Goal: Transaction & Acquisition: Book appointment/travel/reservation

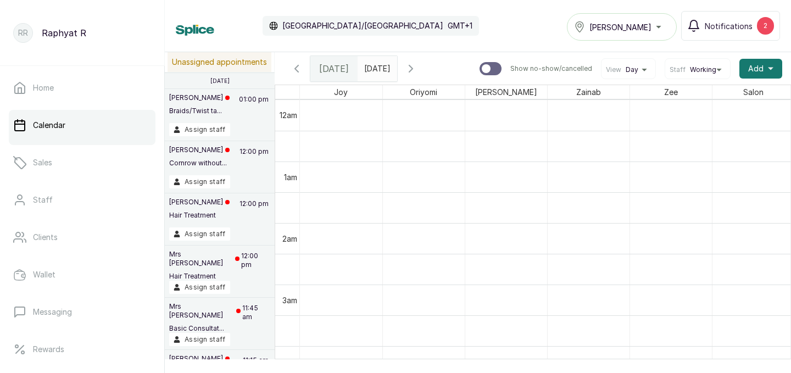
type input "dd/MM/yyyy"
click at [376, 67] on input "dd/MM/yyyy" at bounding box center [367, 66] width 18 height 19
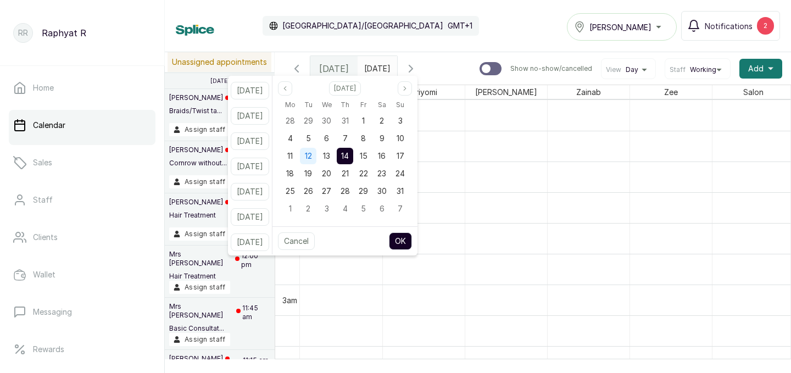
click at [316, 156] on div "12" at bounding box center [308, 156] width 16 height 16
click at [412, 243] on button "OK" at bounding box center [400, 241] width 23 height 18
type input "12/08/2025"
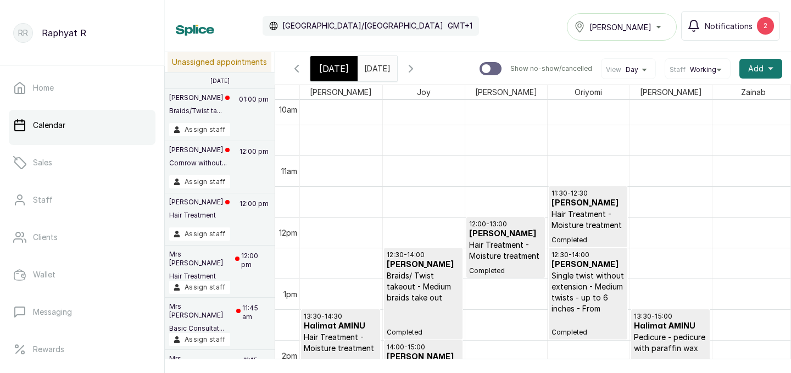
click at [417, 69] on icon "button" at bounding box center [410, 68] width 13 height 13
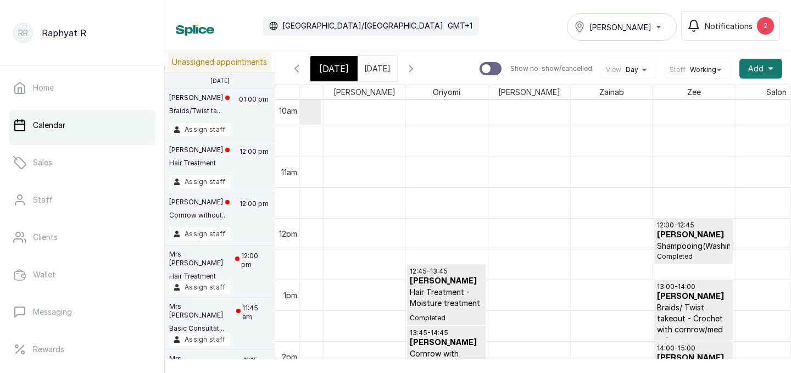
click at [636, 26] on div "[PERSON_NAME]" at bounding box center [622, 26] width 96 height 13
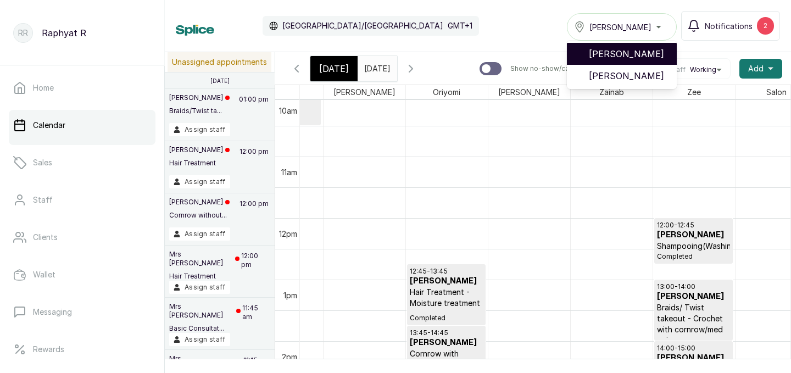
click at [644, 57] on span "[PERSON_NAME]" at bounding box center [628, 53] width 79 height 13
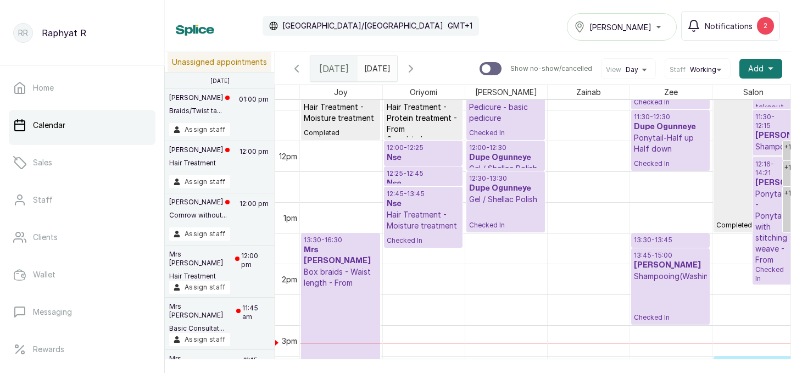
scroll to position [709, 0]
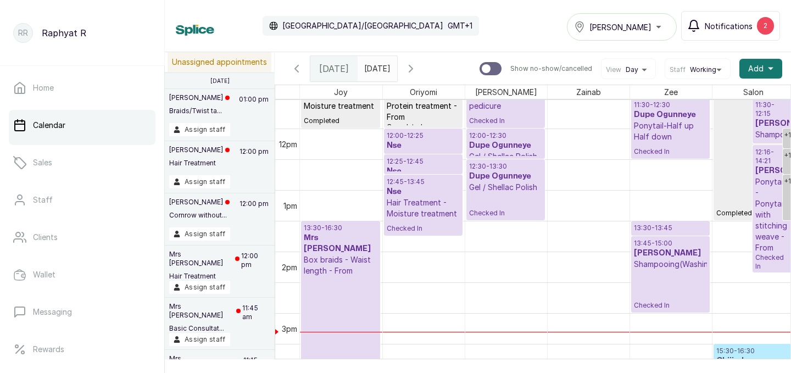
click at [759, 24] on div "2" at bounding box center [765, 26] width 17 height 18
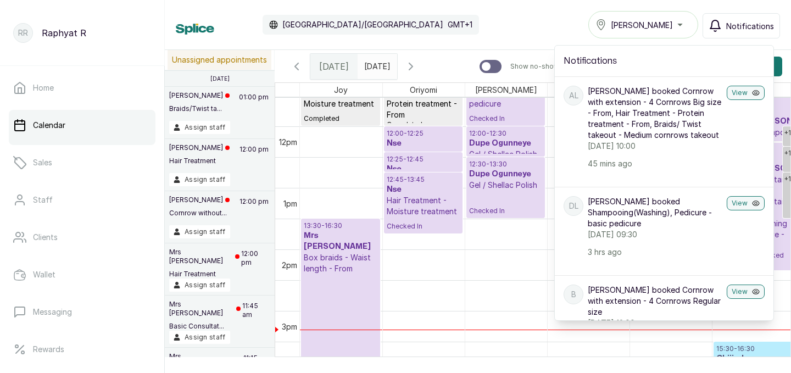
click at [523, 13] on div "Calendar [GEOGRAPHIC_DATA]/[GEOGRAPHIC_DATA] GMT+1 Tasala Ikoyi Notifications N…" at bounding box center [478, 24] width 604 height 27
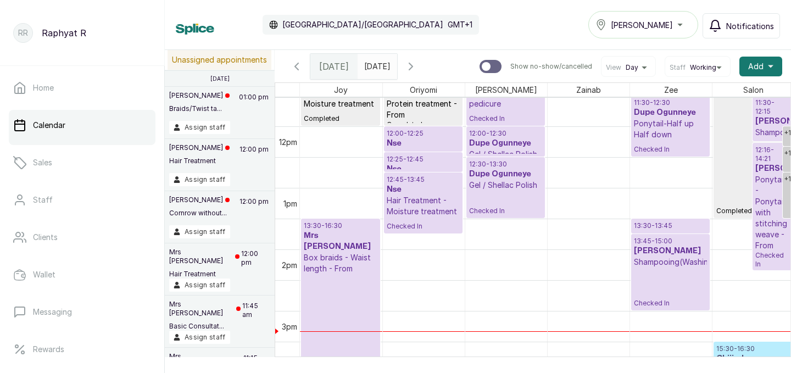
click at [523, 13] on div "Calendar [GEOGRAPHIC_DATA]/[GEOGRAPHIC_DATA] GMT+1 Tasala Ikoyi Notifications" at bounding box center [478, 24] width 604 height 27
click at [298, 68] on icon "button" at bounding box center [296, 66] width 13 height 13
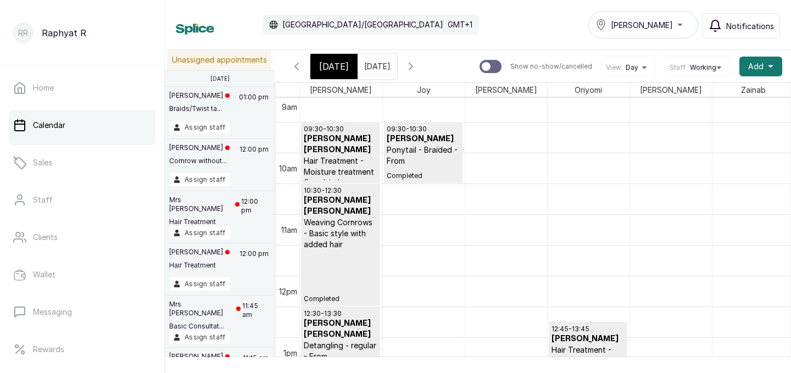
scroll to position [549, 0]
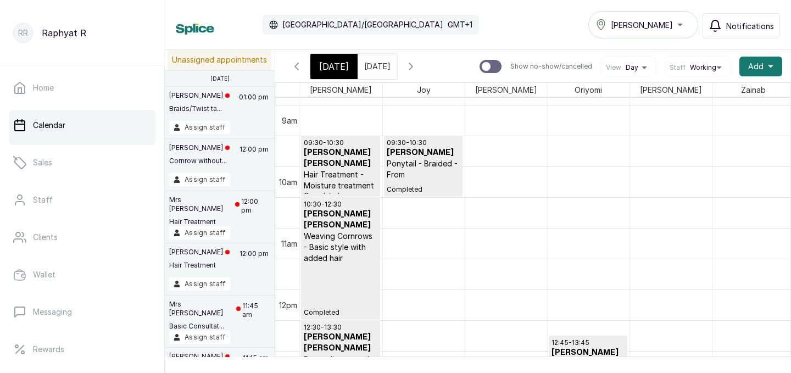
click at [355, 141] on p "09:30 - 10:30" at bounding box center [341, 142] width 74 height 9
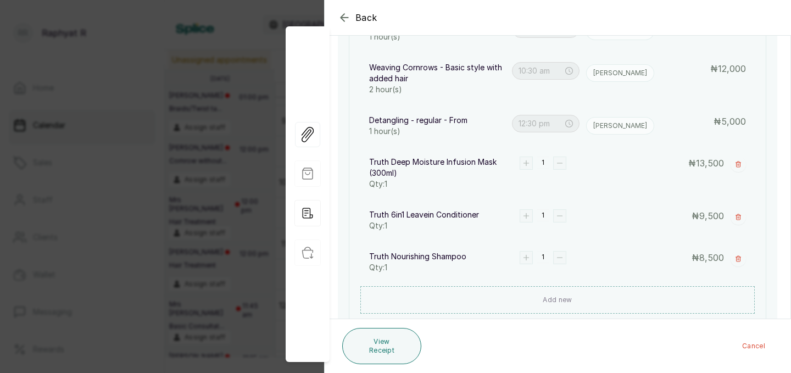
click at [344, 16] on icon "button" at bounding box center [344, 17] width 13 height 13
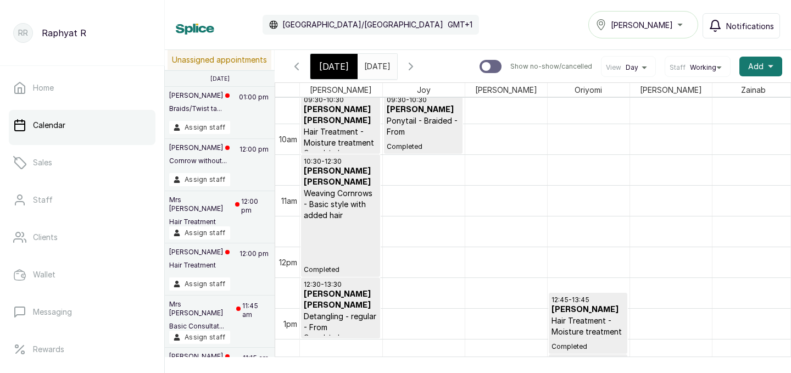
click at [422, 119] on p "Ponytail - Braided - From" at bounding box center [423, 126] width 73 height 22
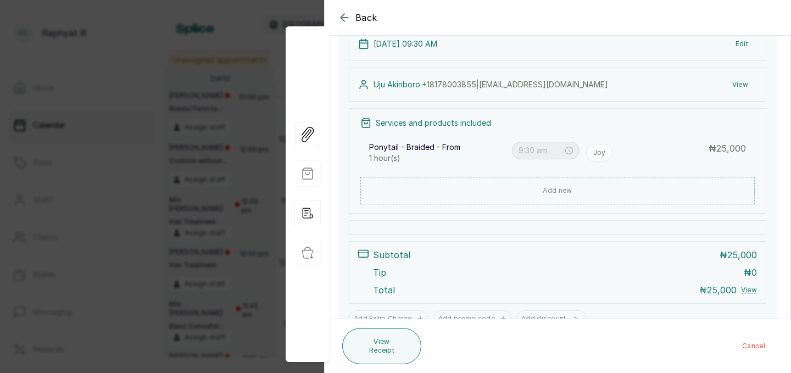
click at [343, 10] on div "Back" at bounding box center [720, 17] width 791 height 35
click at [343, 19] on icon "button" at bounding box center [344, 17] width 13 height 13
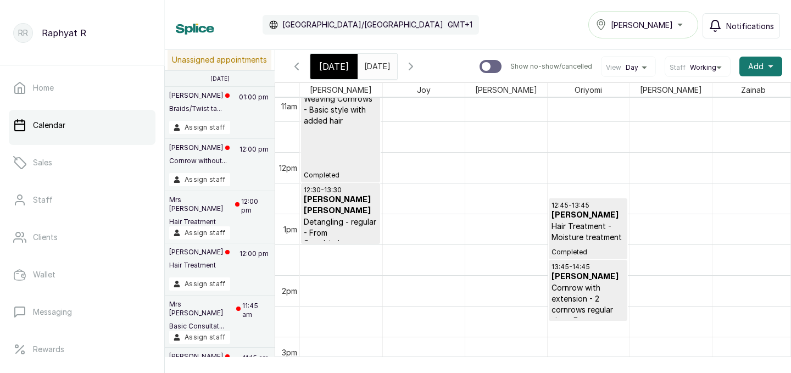
scroll to position [691, 0]
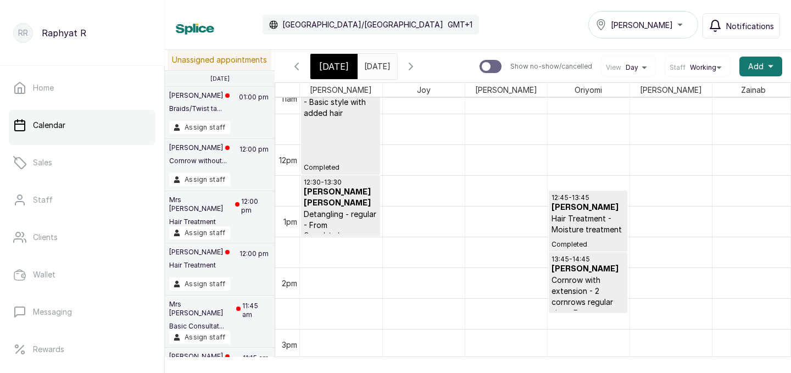
click at [575, 203] on h3 "[PERSON_NAME]" at bounding box center [587, 207] width 73 height 11
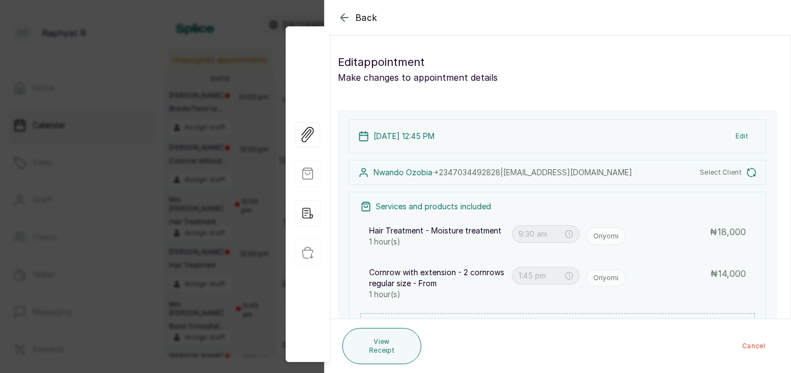
type input "12:45 pm"
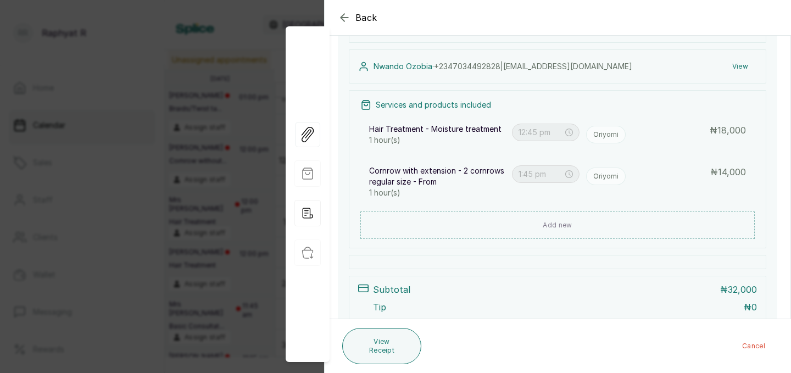
scroll to position [11, 0]
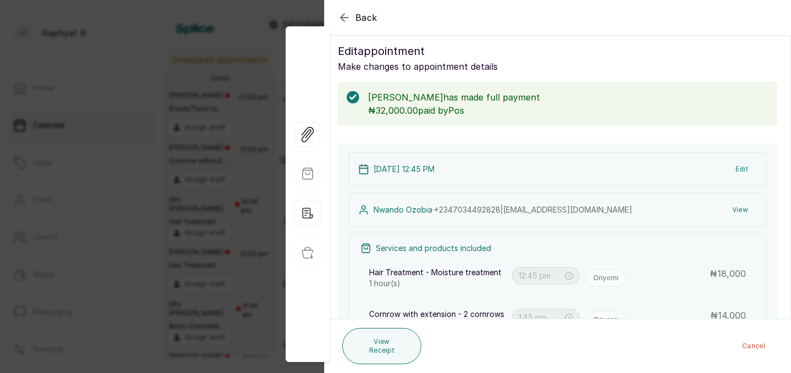
click at [343, 14] on icon "button" at bounding box center [343, 17] width 7 height 7
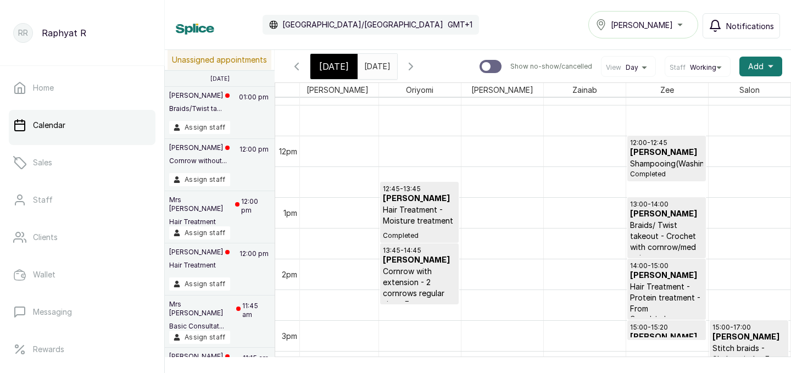
scroll to position [0, 169]
click at [650, 154] on h3 "[PERSON_NAME]" at bounding box center [666, 152] width 73 height 11
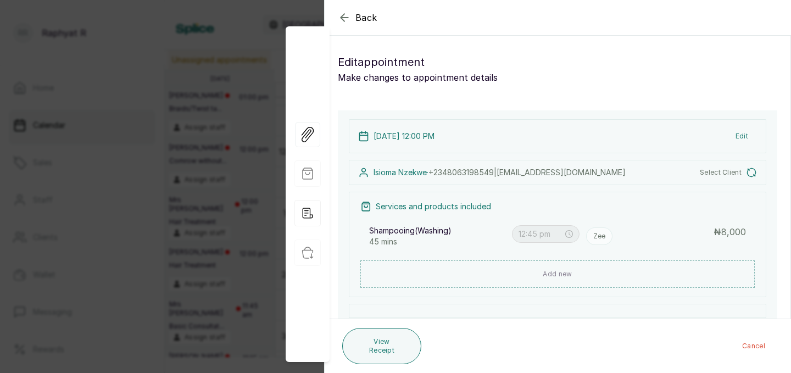
type input "12:00 pm"
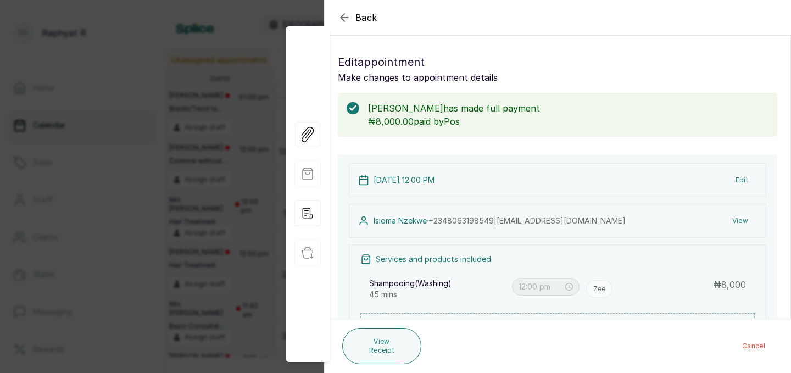
scroll to position [31, 0]
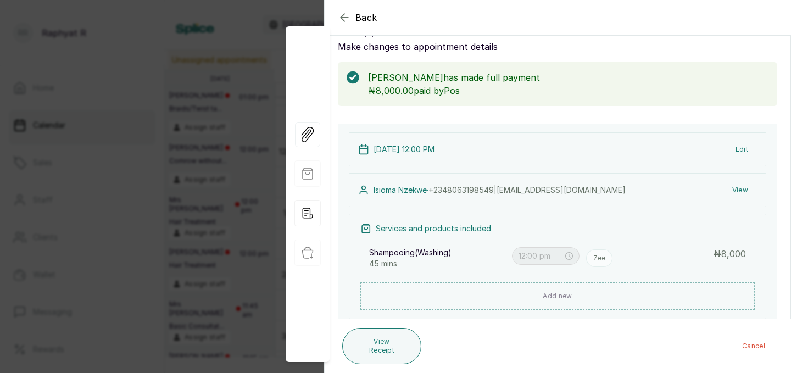
click at [342, 12] on icon "button" at bounding box center [344, 17] width 13 height 13
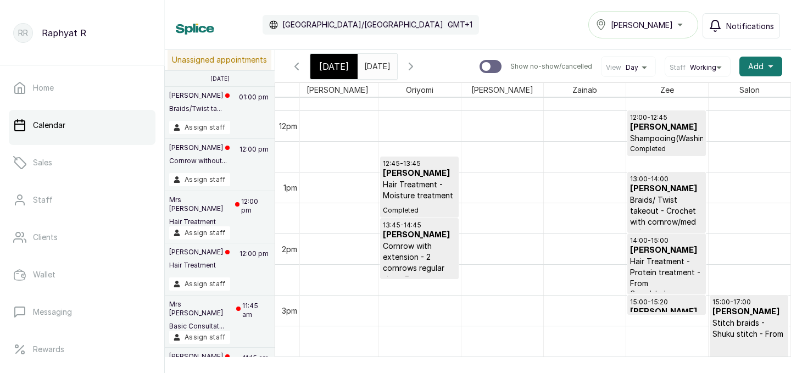
scroll to position [731, 0]
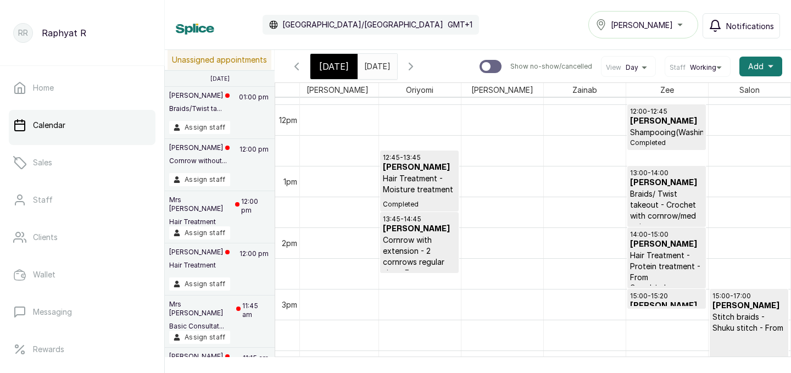
click at [674, 176] on p "13:00 - 14:00" at bounding box center [666, 173] width 73 height 9
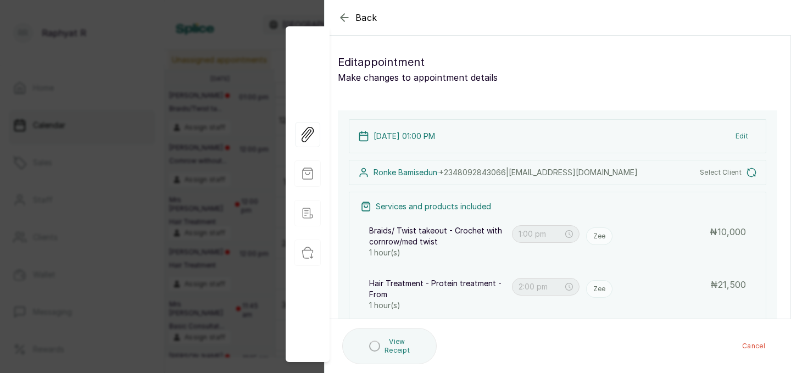
type input "1:00 pm"
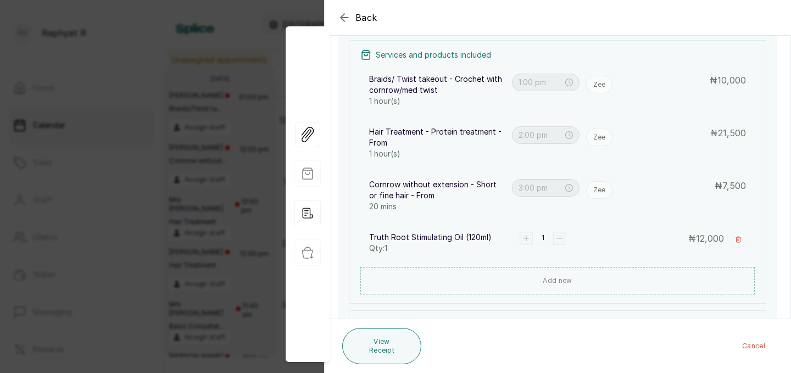
scroll to position [221, 0]
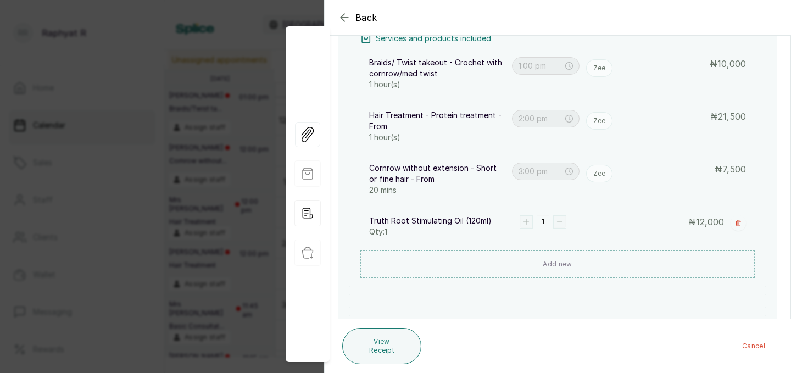
click at [342, 15] on icon "button" at bounding box center [344, 17] width 13 height 13
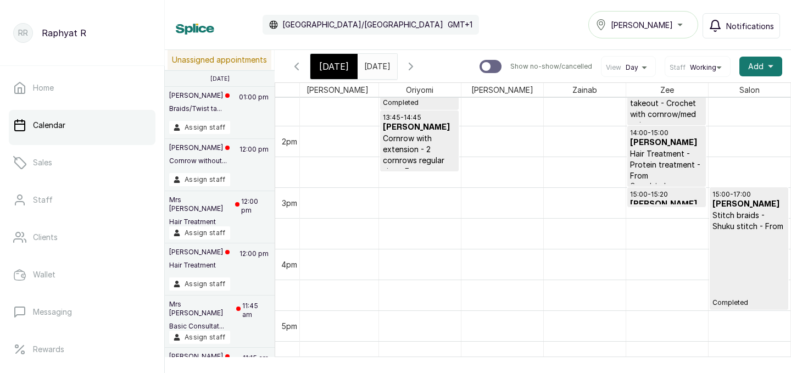
scroll to position [843, 169]
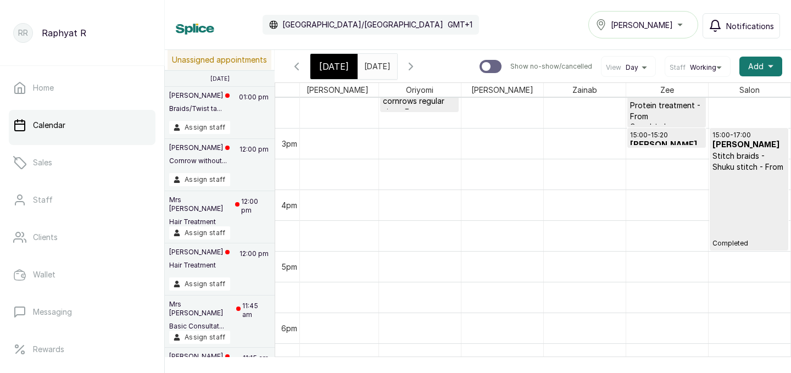
click at [754, 144] on h3 "[PERSON_NAME]" at bounding box center [749, 144] width 74 height 11
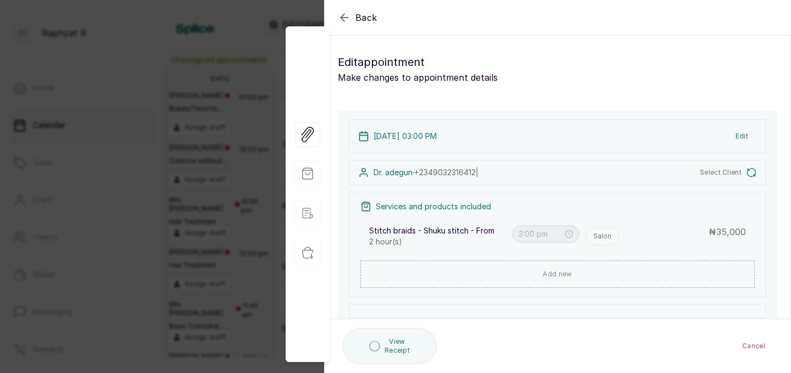
type input "3:00 pm"
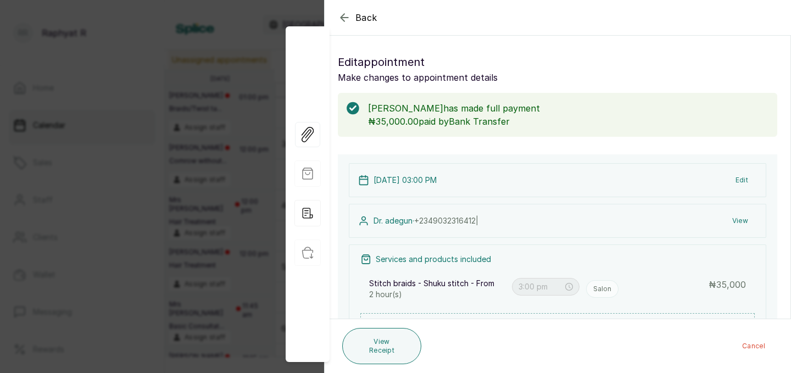
click at [346, 19] on icon "button" at bounding box center [344, 17] width 13 height 13
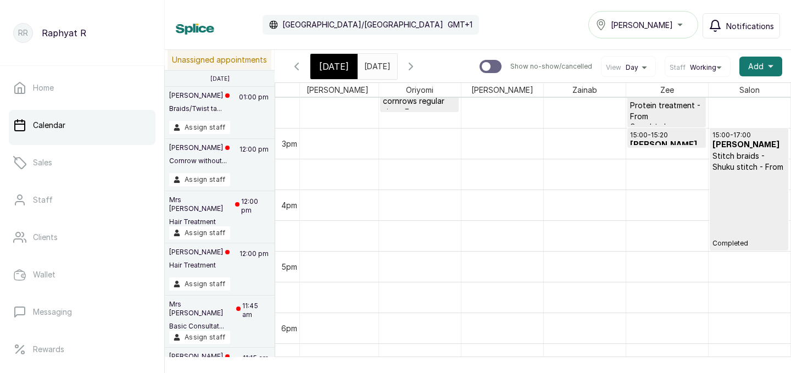
click at [417, 64] on icon "button" at bounding box center [410, 66] width 13 height 13
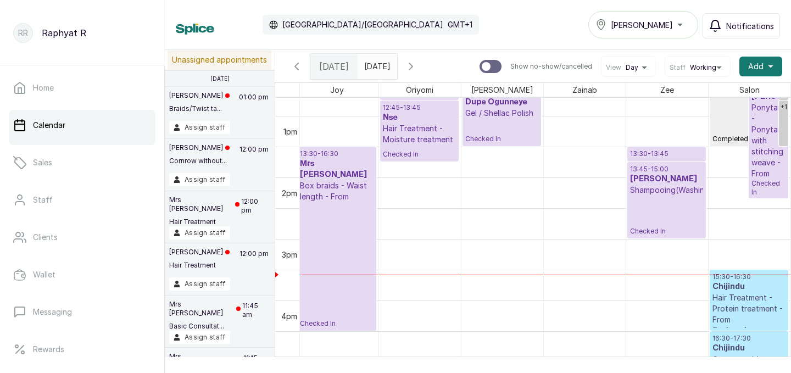
scroll to position [783, 0]
click at [725, 277] on p "15:30 - 16:30" at bounding box center [749, 275] width 74 height 9
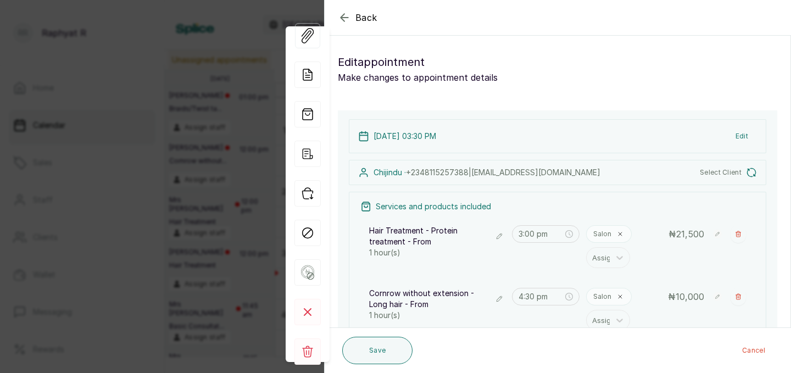
type input "3:30 pm"
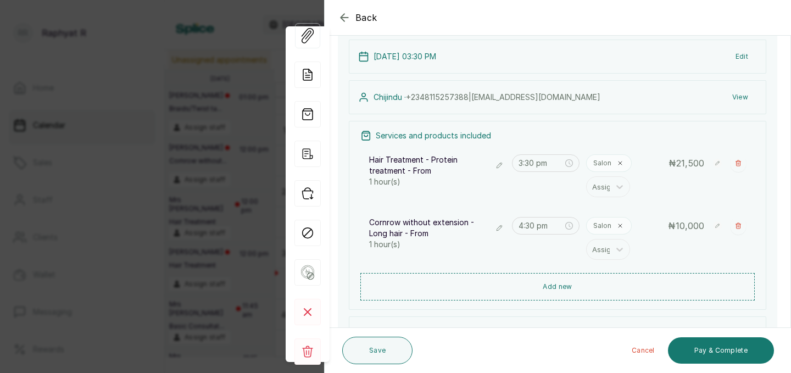
scroll to position [108, 0]
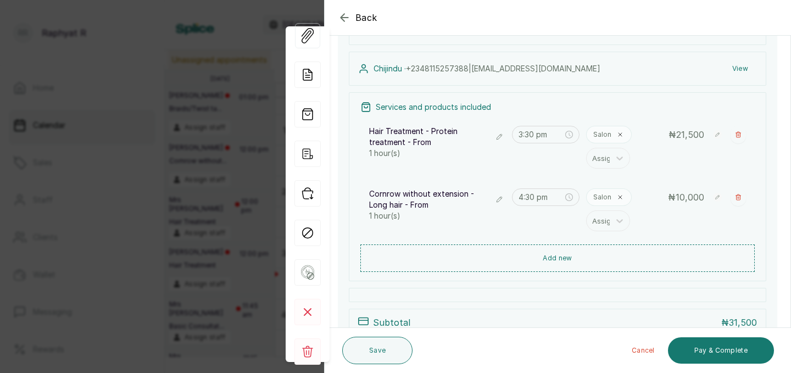
click at [343, 18] on icon "button" at bounding box center [343, 17] width 7 height 7
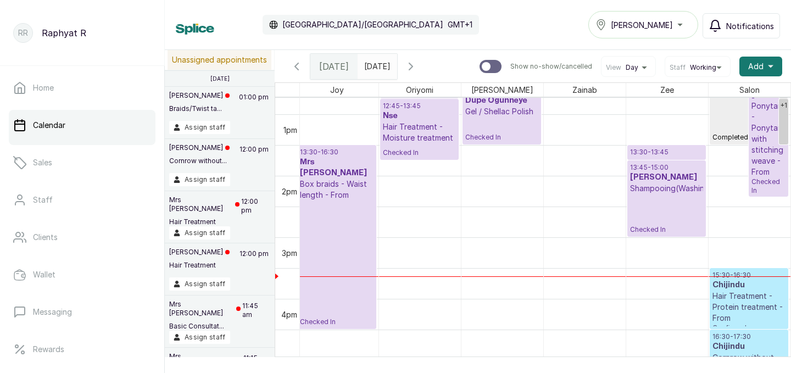
click at [754, 279] on h3 "Chijindu" at bounding box center [749, 284] width 74 height 11
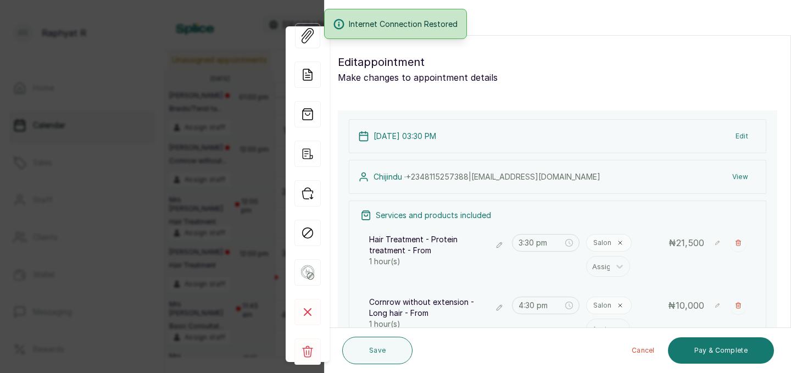
click at [332, 20] on div "Internet Connection Restored" at bounding box center [395, 24] width 143 height 30
click at [265, 71] on span "Add note" at bounding box center [270, 74] width 39 height 19
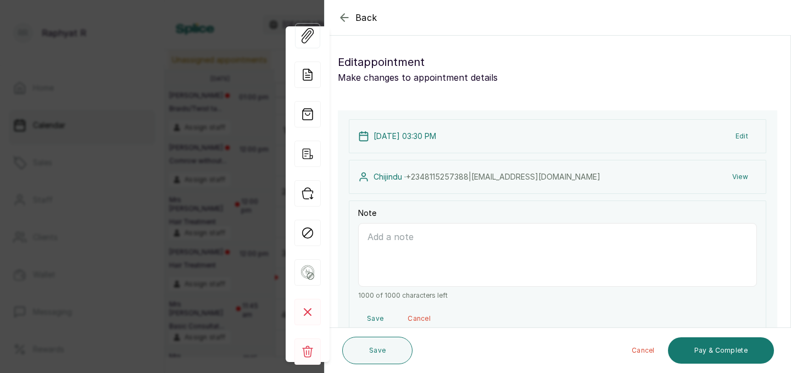
click at [340, 18] on icon "button" at bounding box center [344, 17] width 13 height 13
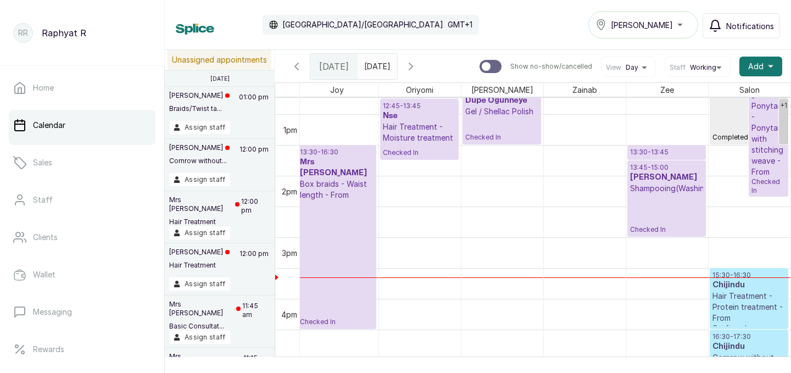
click at [325, 153] on p "13:30 - 16:30" at bounding box center [337, 152] width 74 height 9
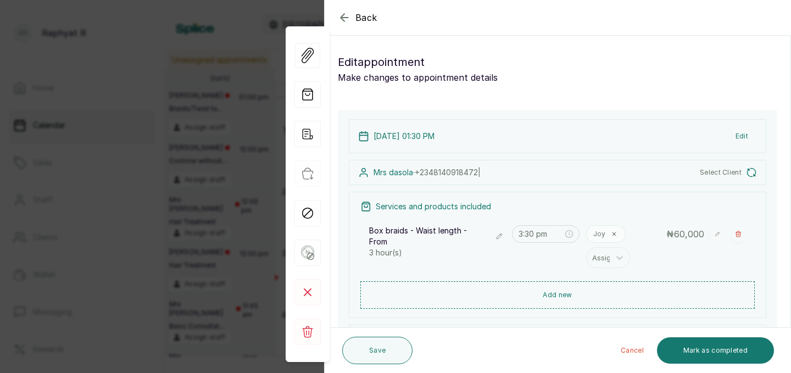
type input "1:30 pm"
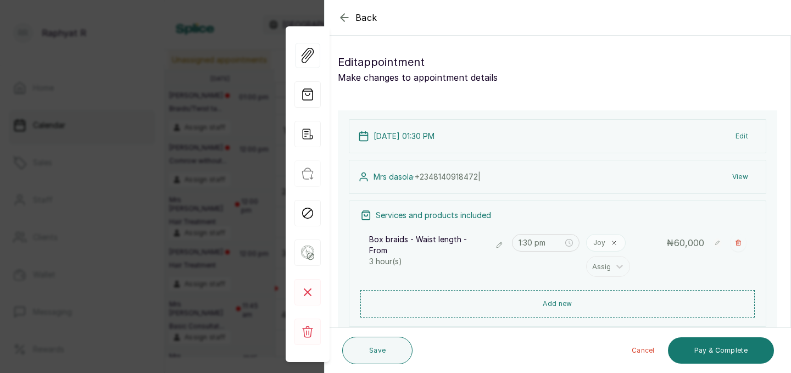
click at [343, 21] on icon "button" at bounding box center [344, 17] width 13 height 13
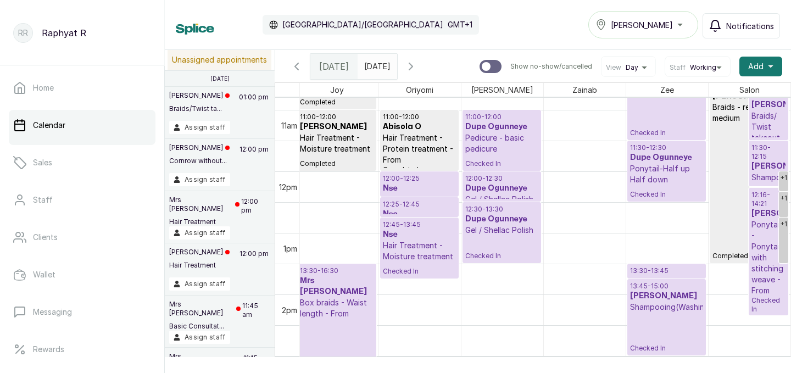
scroll to position [665, 0]
click at [428, 179] on p "12:00 - 12:25" at bounding box center [419, 178] width 73 height 9
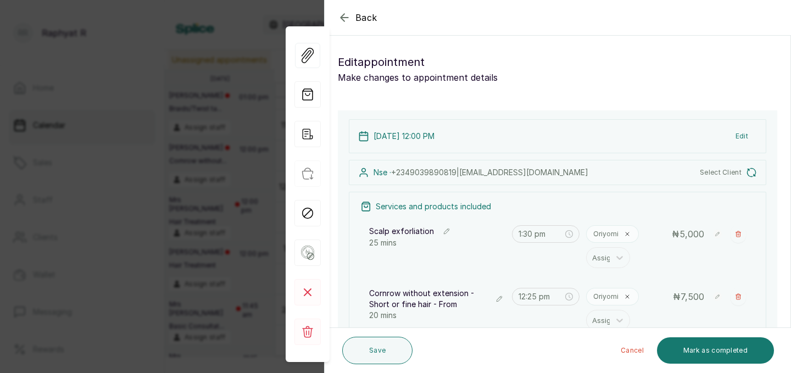
type input "12:00 pm"
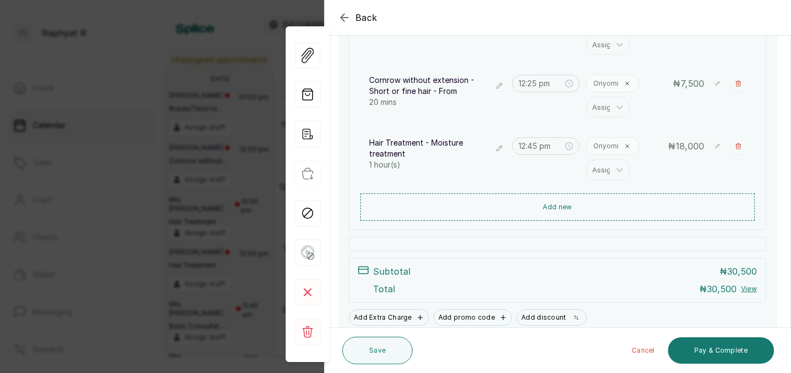
scroll to position [221, 0]
click at [344, 16] on icon "button" at bounding box center [344, 17] width 13 height 13
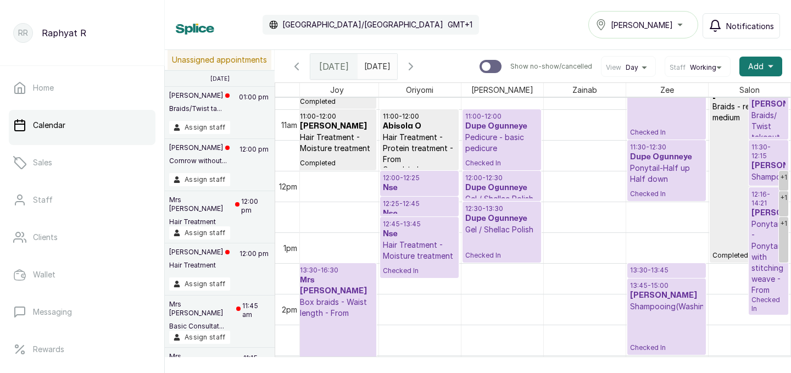
click at [642, 270] on p "13:30 - 13:45" at bounding box center [666, 270] width 73 height 9
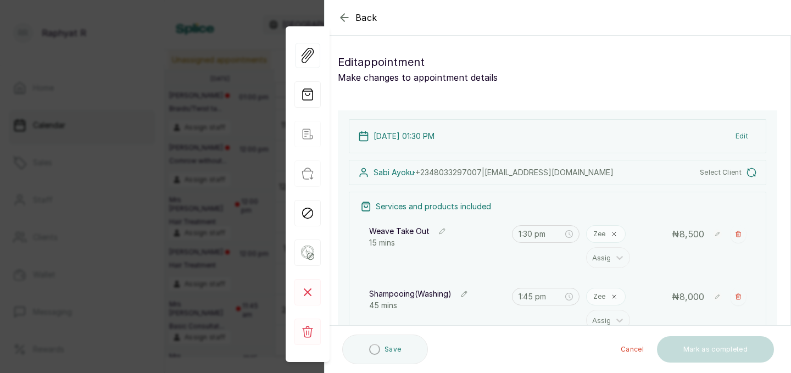
type input "1:30 pm"
type input "1:45 pm"
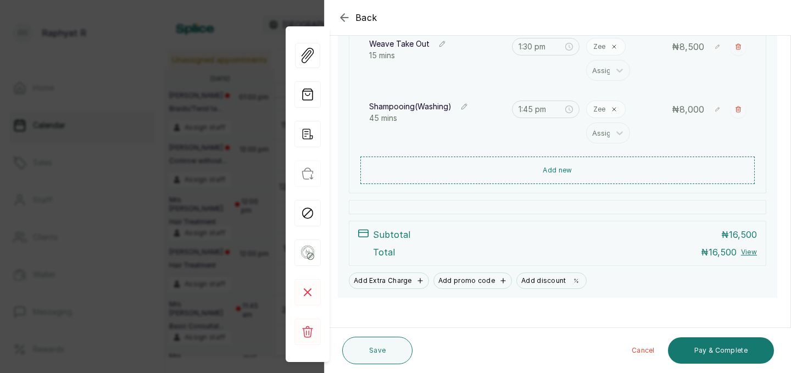
scroll to position [198, 0]
click at [344, 10] on div "Back" at bounding box center [720, 17] width 791 height 35
click at [343, 16] on icon "button" at bounding box center [344, 17] width 13 height 13
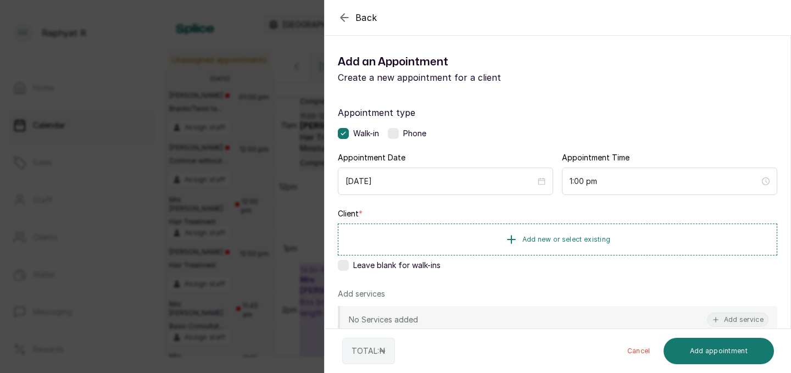
click at [276, 232] on div "Back Add Appointment Add an Appointment Create a new appointment for a client A…" at bounding box center [395, 186] width 791 height 373
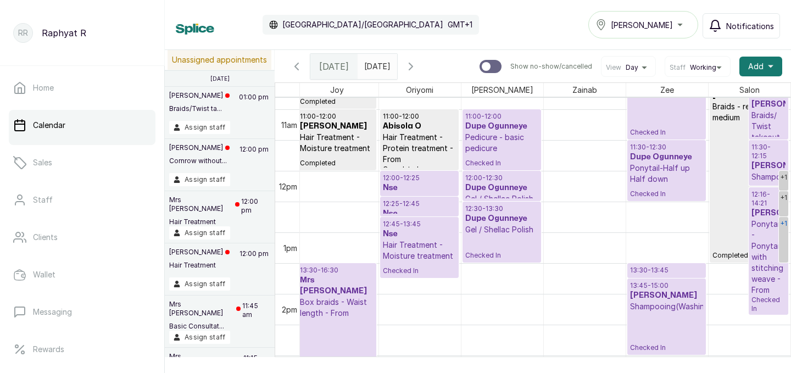
click at [784, 220] on div "+1" at bounding box center [783, 223] width 9 height 13
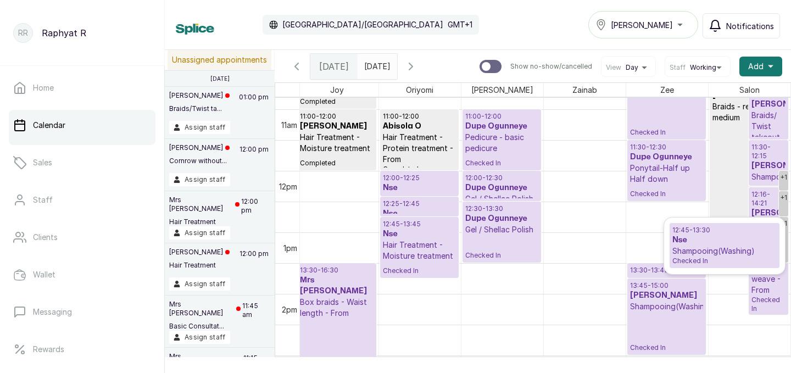
click at [693, 241] on h3 "Nse" at bounding box center [724, 239] width 104 height 11
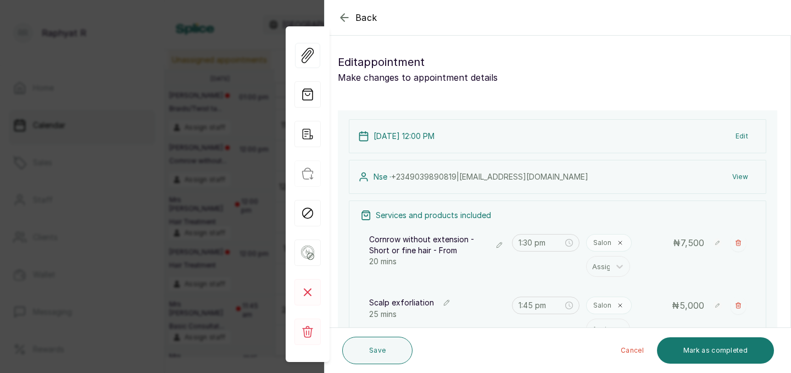
type input "12:00 pm"
type input "12:20 pm"
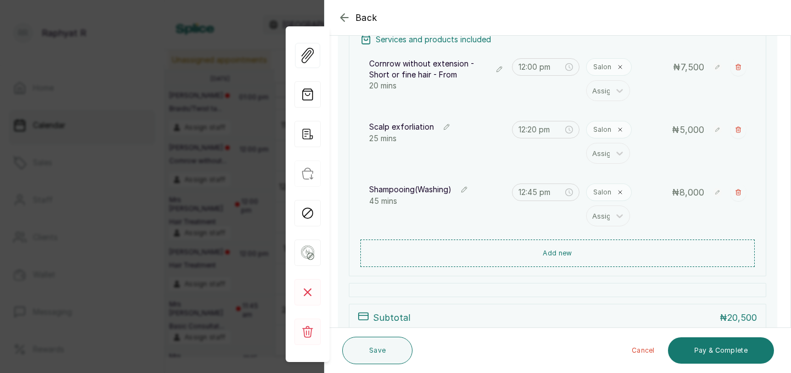
scroll to position [237, 0]
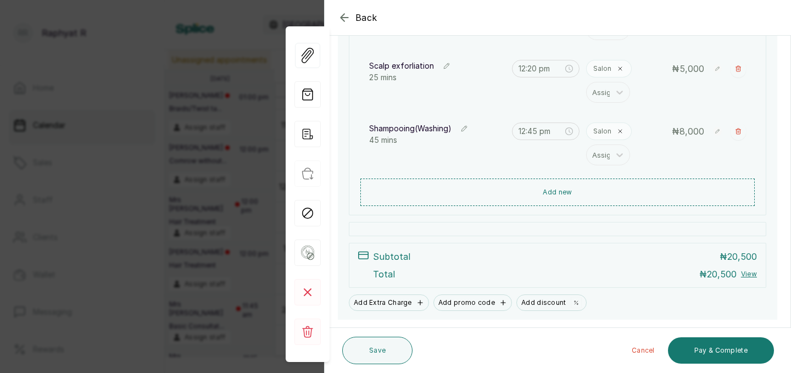
click at [343, 11] on icon "button" at bounding box center [344, 17] width 13 height 13
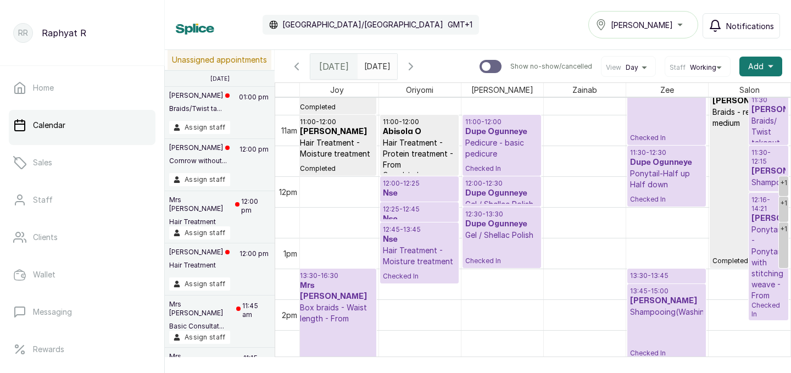
scroll to position [657, 0]
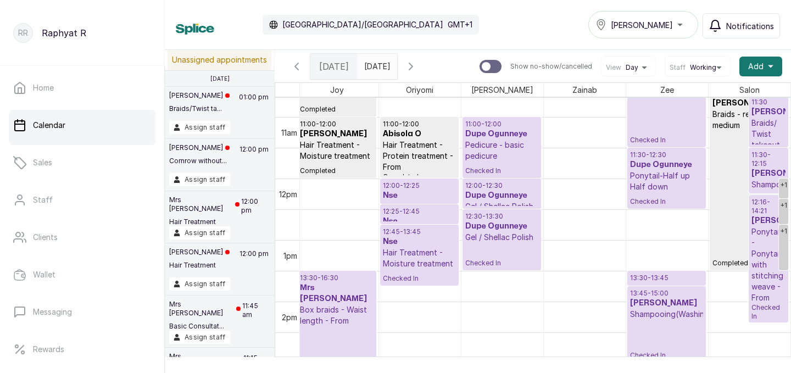
click at [412, 188] on p "12:00 - 12:25" at bounding box center [419, 185] width 73 height 9
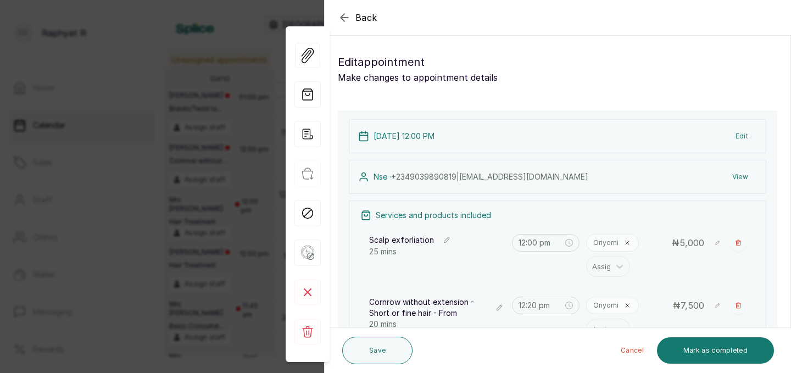
type input "12:25 pm"
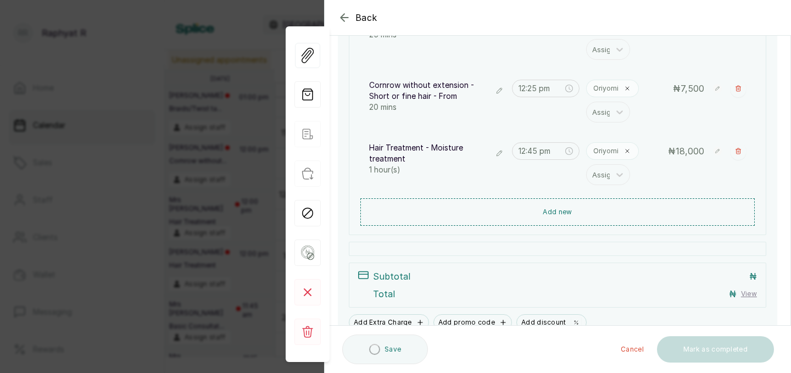
scroll to position [267, 0]
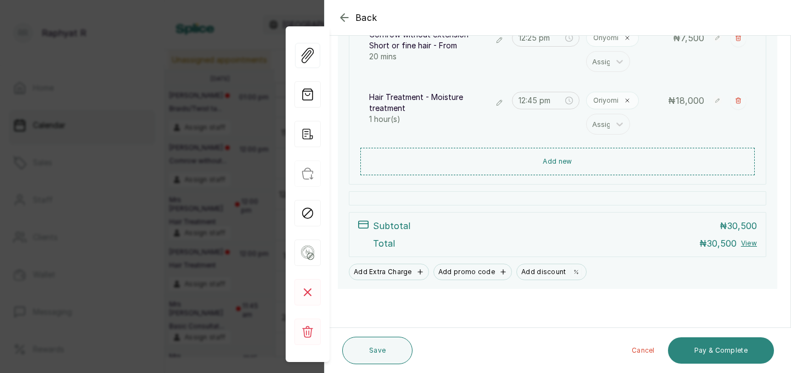
click at [739, 352] on button "Pay & Complete" at bounding box center [721, 350] width 106 height 26
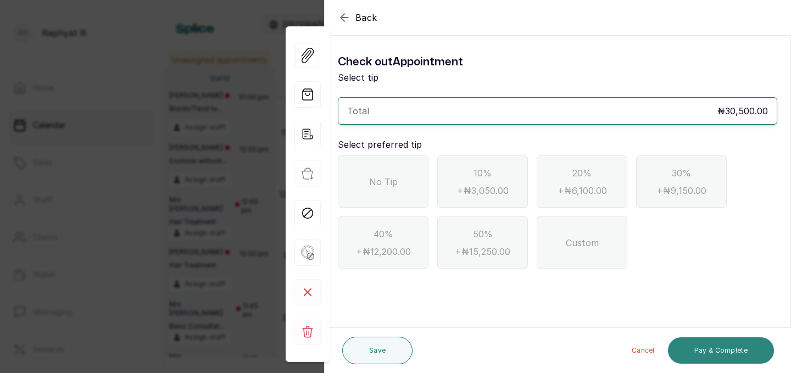
scroll to position [0, 0]
click at [394, 198] on div "No Tip" at bounding box center [383, 181] width 91 height 52
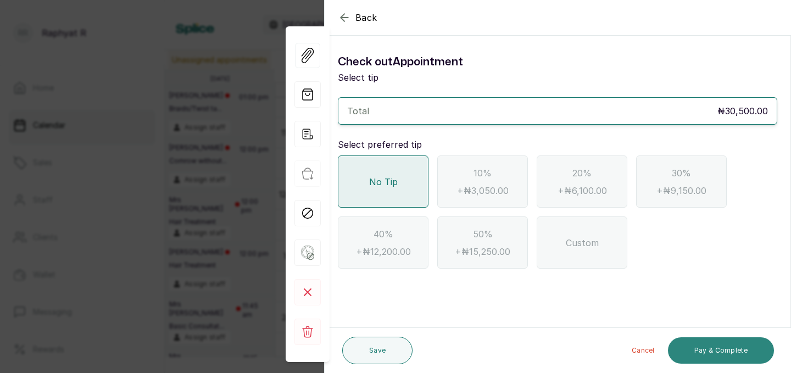
click at [696, 350] on button "Pay & Complete" at bounding box center [721, 350] width 106 height 26
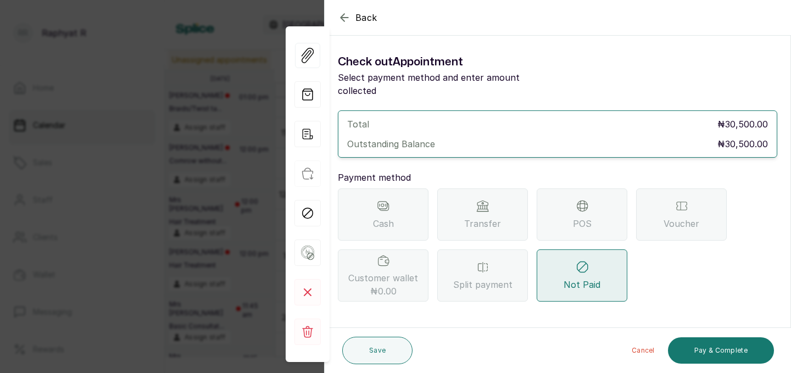
click at [511, 216] on div "Transfer" at bounding box center [482, 214] width 91 height 52
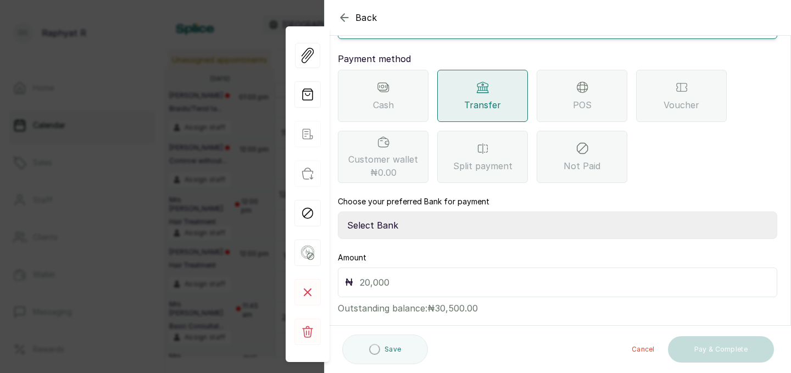
scroll to position [122, 0]
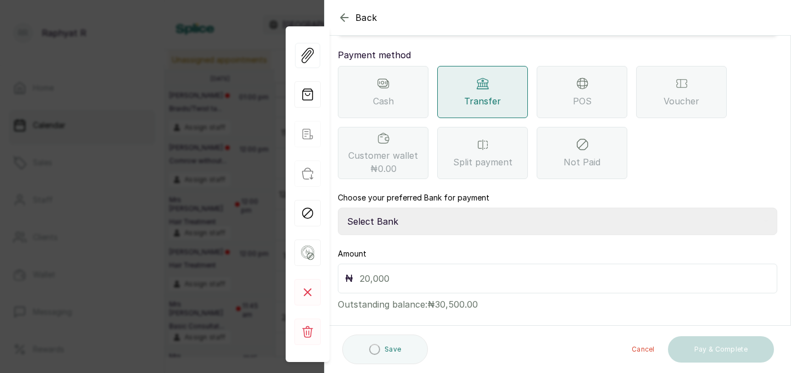
click at [491, 212] on select "Select Bank TRACTION(TRACTION) Providus Bank TASALAHQ HAIR AND BEAUTY Guaranty …" at bounding box center [557, 221] width 439 height 27
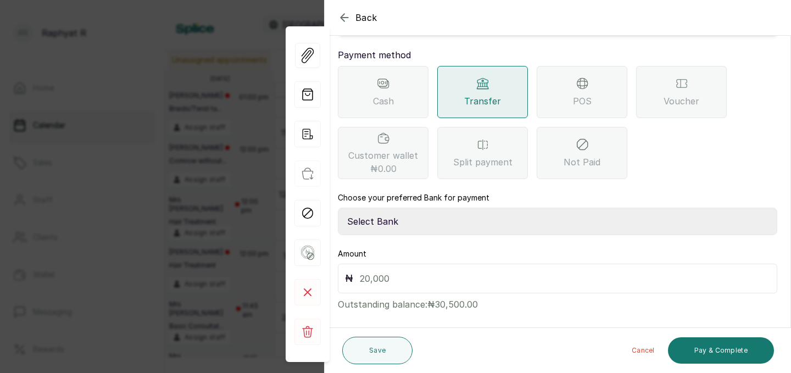
select select "d2e8ea74-1b1f-42b2-81f9-dacd6e382dd2"
click at [462, 271] on input "text" at bounding box center [565, 278] width 410 height 15
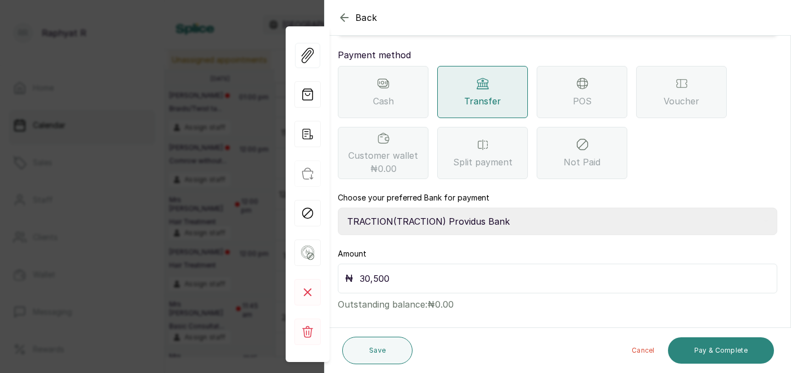
type input "30,500"
click at [719, 343] on button "Pay & Complete" at bounding box center [721, 350] width 106 height 26
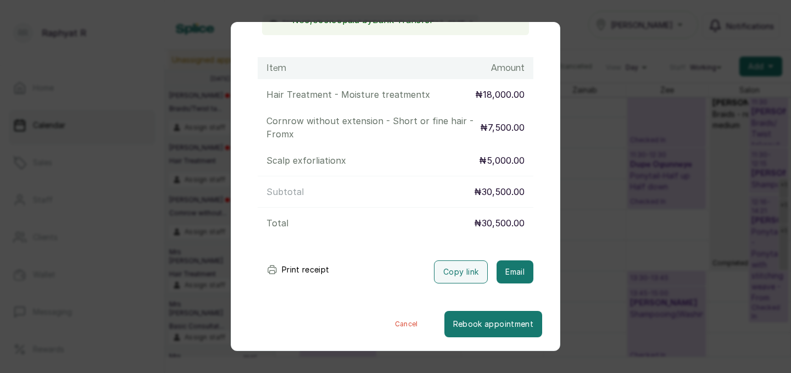
scroll to position [370, 0]
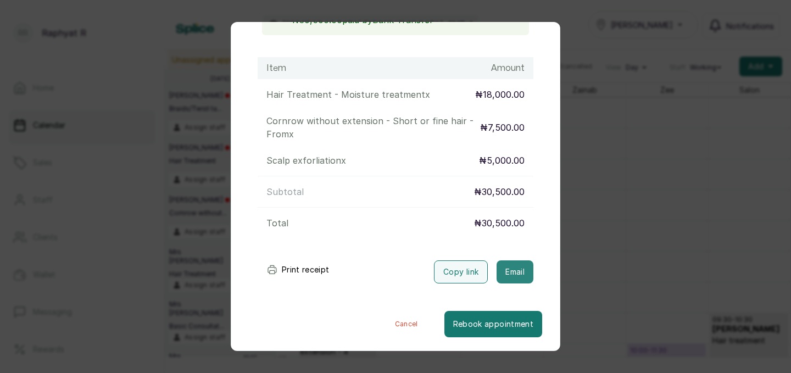
click at [512, 275] on button "Email" at bounding box center [514, 271] width 37 height 23
click at [626, 179] on div "Transaction Details Booking ID: # SPUFIPU5 Date: [DATE] ・ 12:00 PM Billed to: N…" at bounding box center [395, 186] width 791 height 373
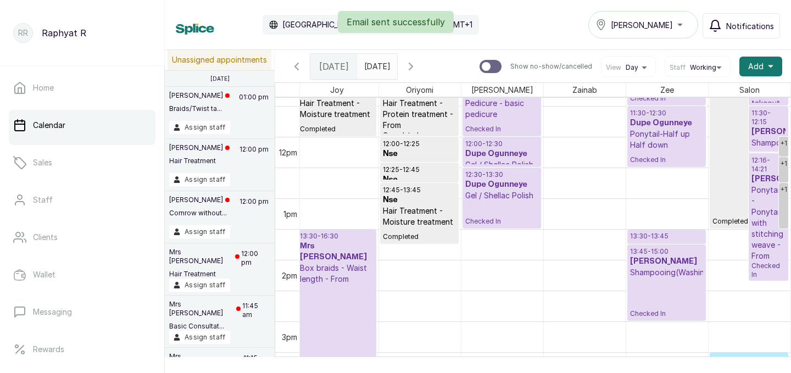
scroll to position [703, 0]
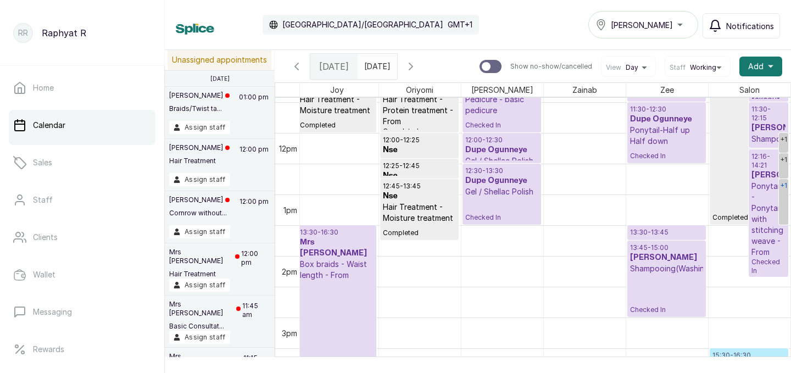
click at [785, 184] on div "+1" at bounding box center [783, 185] width 9 height 13
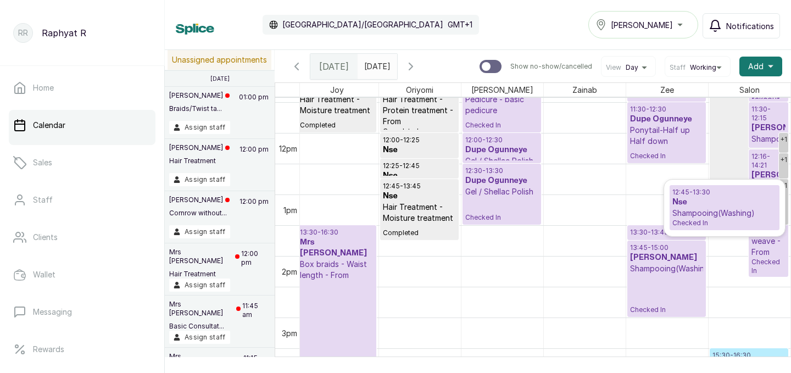
click at [712, 222] on span "Checked In" at bounding box center [724, 223] width 104 height 9
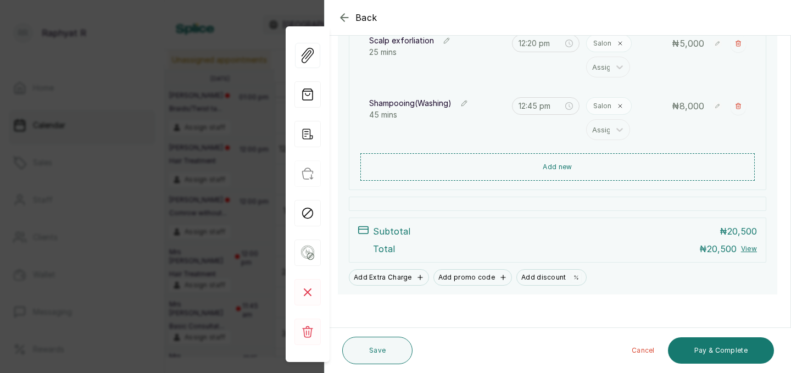
scroll to position [267, 0]
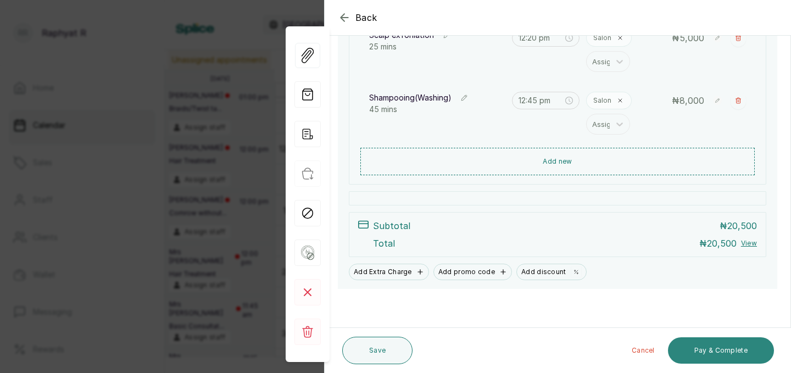
click at [709, 350] on button "Pay & Complete" at bounding box center [721, 350] width 106 height 26
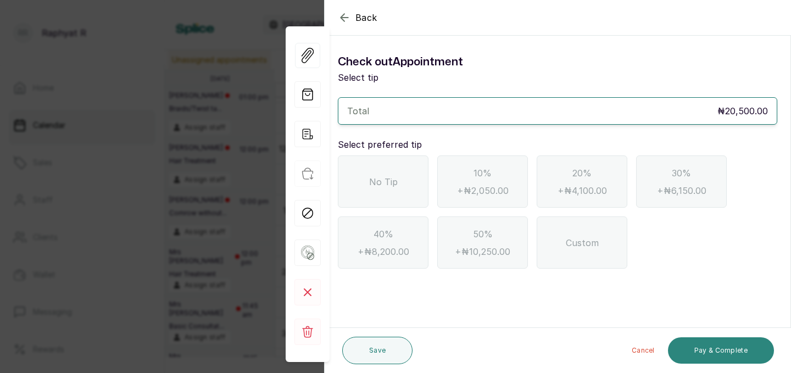
scroll to position [0, 0]
click at [422, 170] on div "No Tip" at bounding box center [383, 181] width 91 height 52
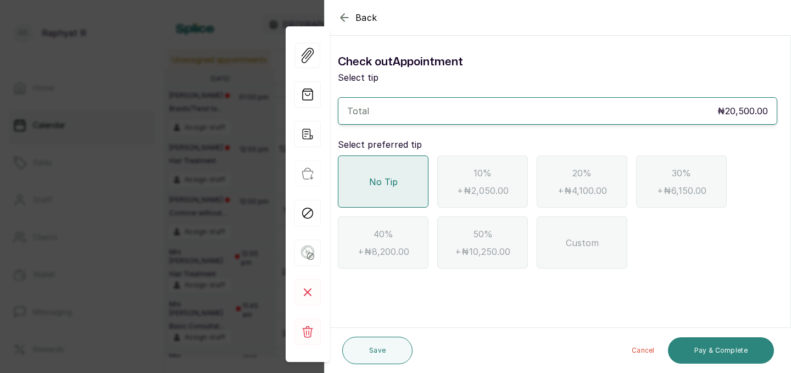
click at [707, 348] on button "Pay & Complete" at bounding box center [721, 350] width 106 height 26
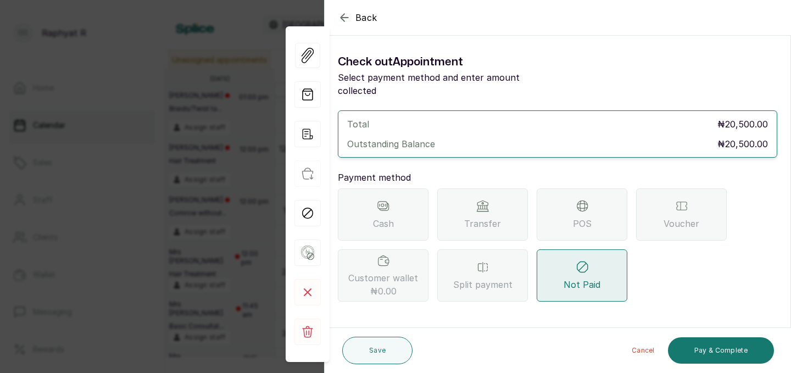
click at [494, 200] on div "Transfer" at bounding box center [482, 214] width 91 height 52
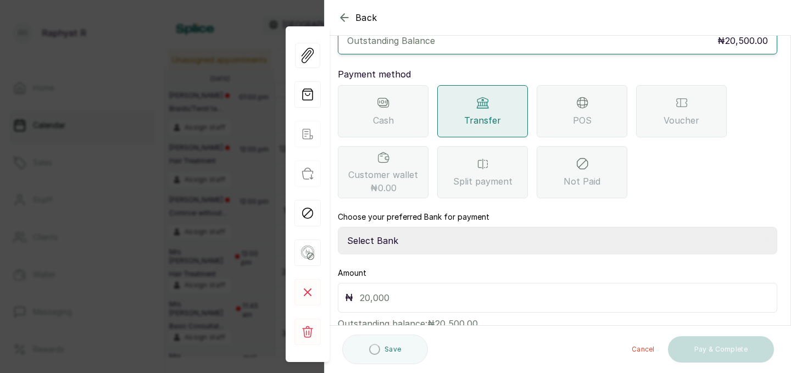
scroll to position [119, 0]
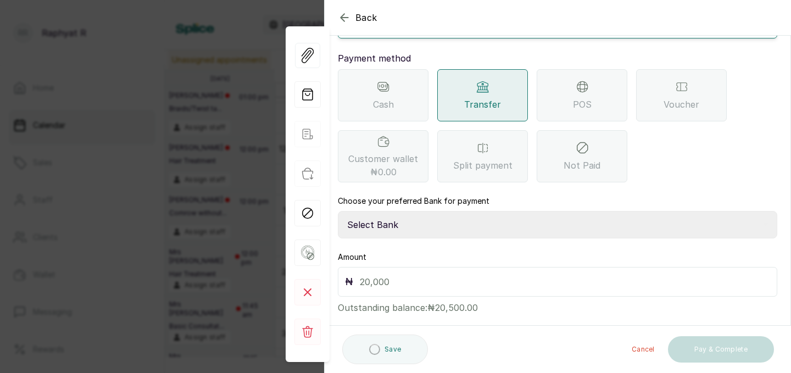
click at [427, 211] on select "Select Bank TRACTION(TRACTION) Providus Bank TASALAHQ HAIR AND BEAUTY Guaranty …" at bounding box center [557, 224] width 439 height 27
select select "d2e8ea74-1b1f-42b2-81f9-dacd6e382dd2"
click at [405, 275] on input "text" at bounding box center [565, 281] width 410 height 15
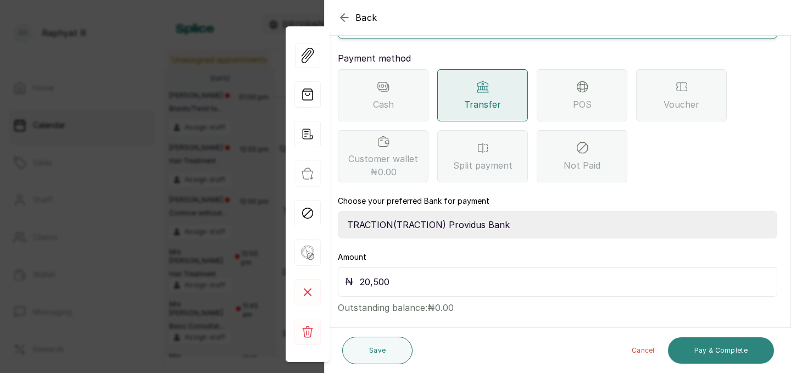
type input "20,500"
click at [708, 356] on button "Pay & Complete" at bounding box center [721, 350] width 106 height 26
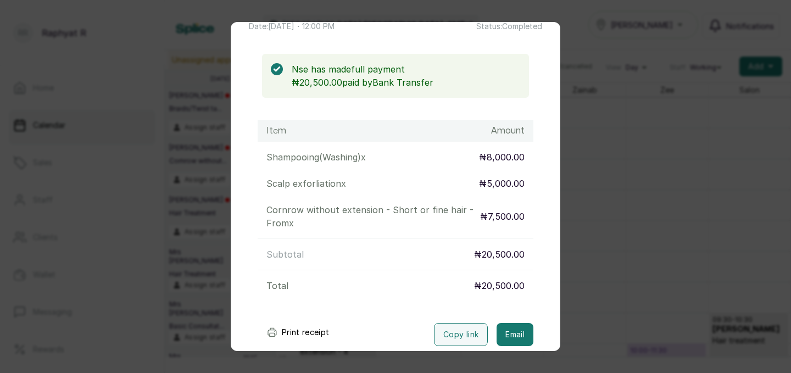
scroll to position [142, 0]
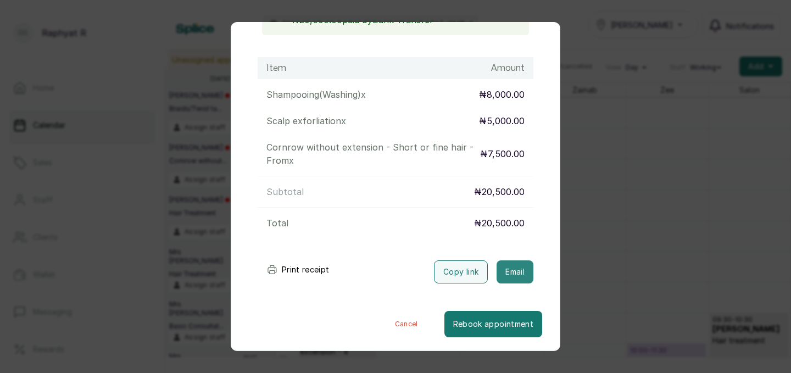
click at [508, 268] on button "Email" at bounding box center [514, 271] width 37 height 23
click at [596, 219] on div "Transaction Details Booking ID: # SPF1v9CT Date: [DATE] ・ 12:00 PM Billed to: N…" at bounding box center [395, 186] width 791 height 373
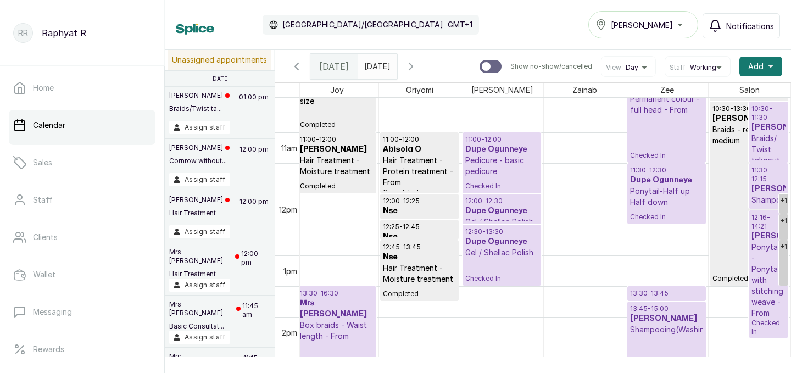
scroll to position [663, 0]
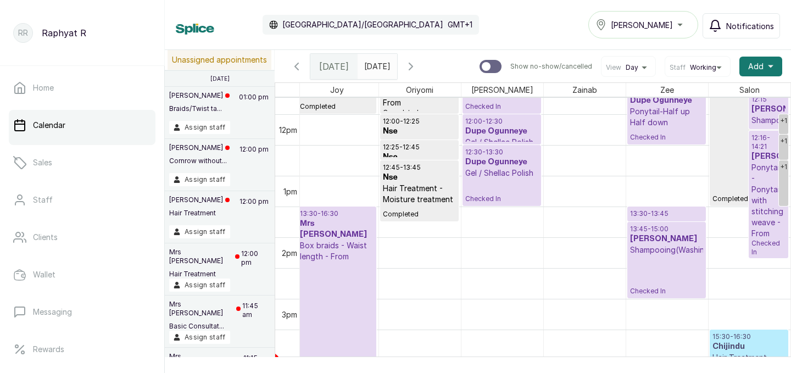
click at [641, 210] on p "13:30 - 13:45" at bounding box center [666, 213] width 73 height 9
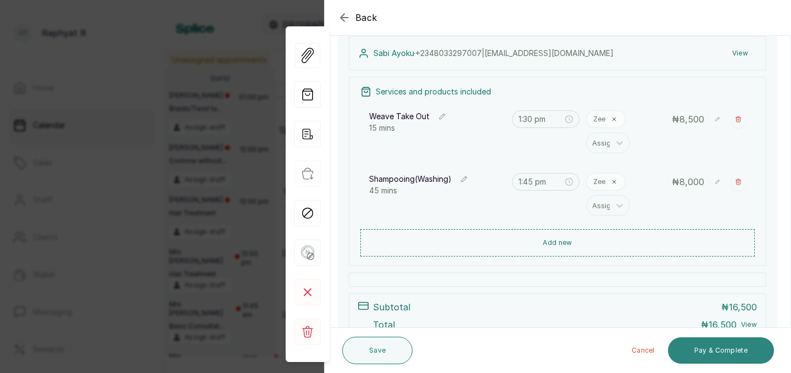
click at [703, 343] on button "Pay & Complete" at bounding box center [721, 350] width 106 height 26
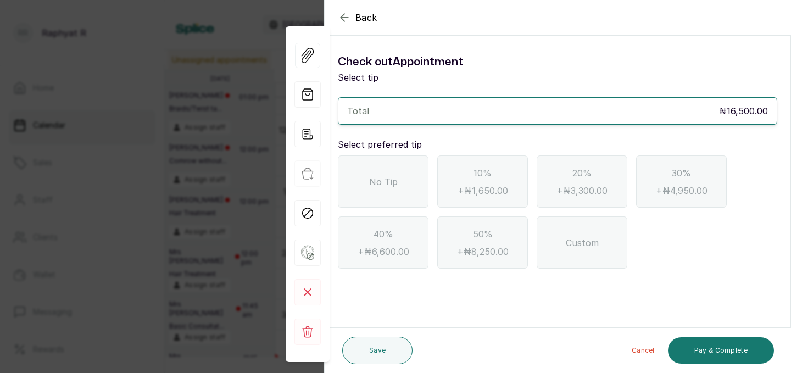
click at [391, 167] on div "No Tip" at bounding box center [383, 181] width 91 height 52
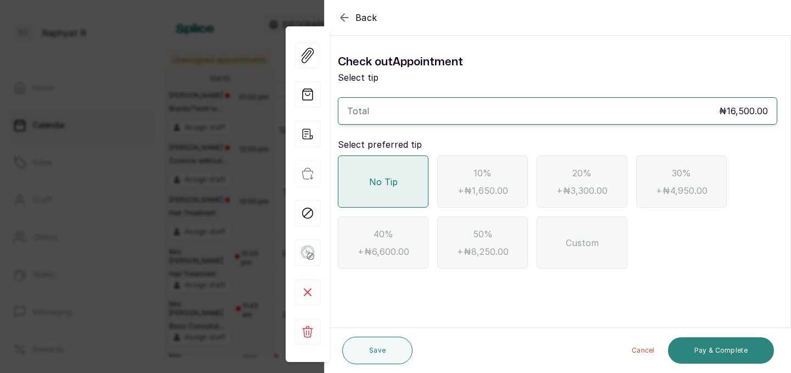
click at [718, 352] on button "Pay & Complete" at bounding box center [721, 350] width 106 height 26
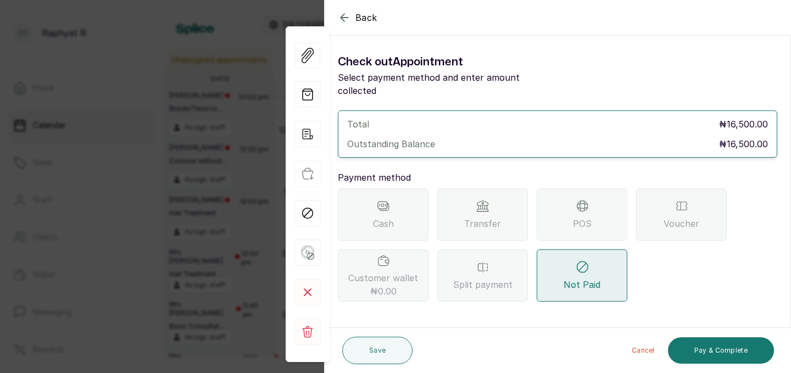
click at [512, 215] on div "Transfer" at bounding box center [482, 214] width 91 height 52
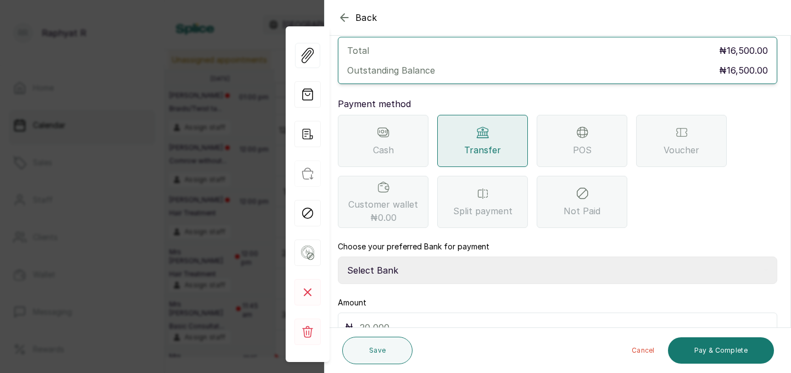
scroll to position [80, 0]
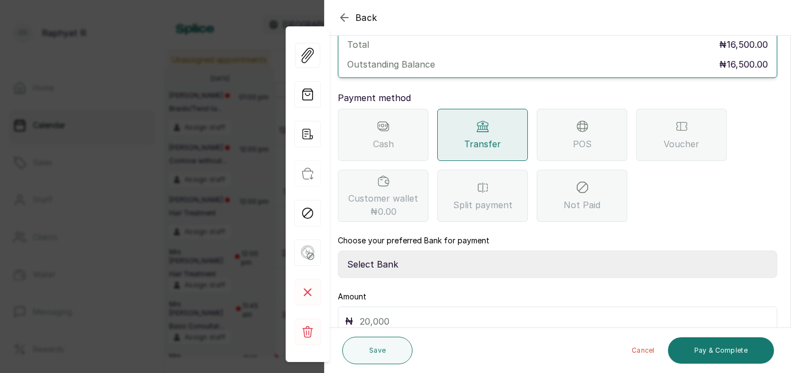
click at [418, 253] on select "Select Bank TRACTION(TRACTION) Providus Bank TASALAHQ HAIR AND BEAUTY Guaranty …" at bounding box center [557, 263] width 439 height 27
select select "d2e8ea74-1b1f-42b2-81f9-dacd6e382dd2"
click at [385, 314] on input "text" at bounding box center [565, 321] width 410 height 15
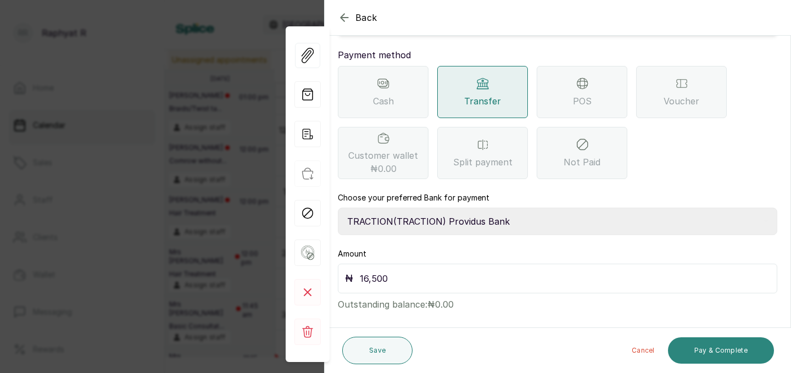
type input "16,500"
click at [698, 354] on button "Pay & Complete" at bounding box center [721, 350] width 106 height 26
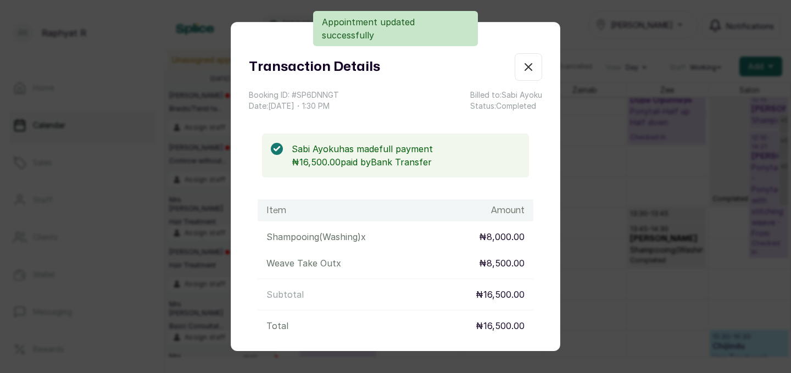
scroll to position [370, 0]
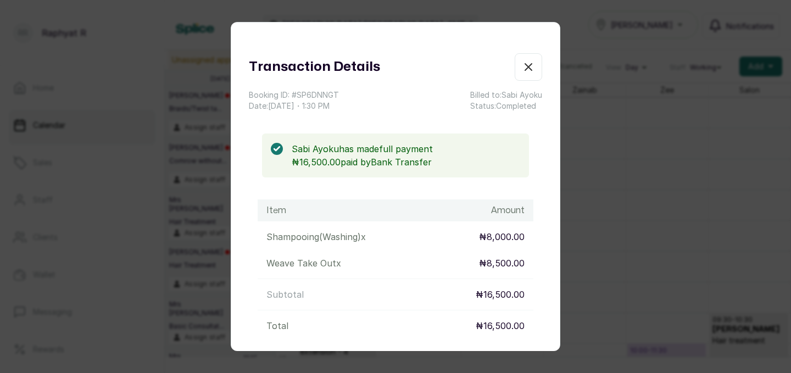
click at [527, 65] on icon "button" at bounding box center [528, 67] width 7 height 7
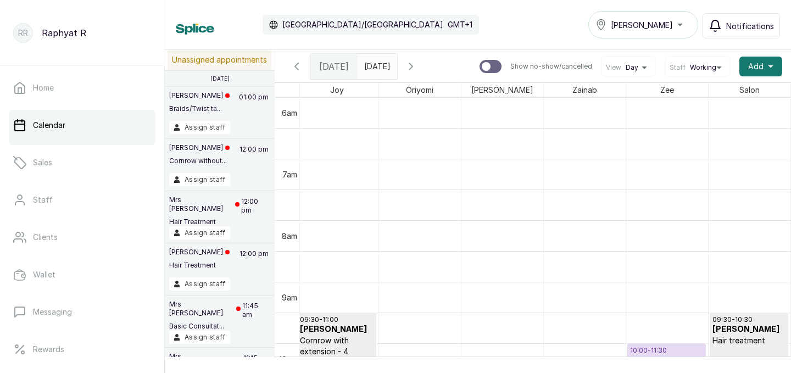
scroll to position [598, 4]
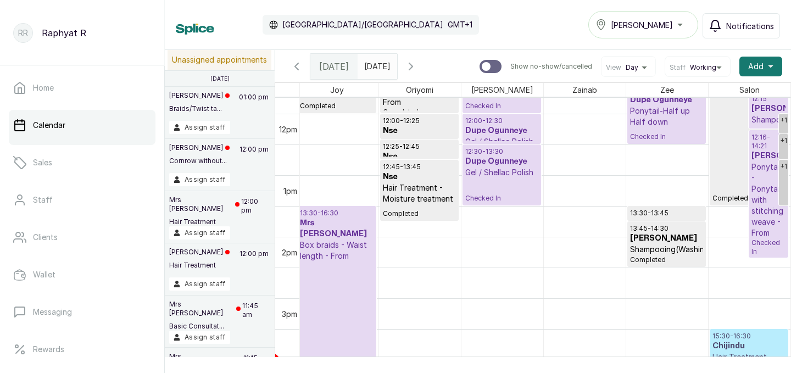
click at [337, 222] on h3 "Mrs [PERSON_NAME]" at bounding box center [337, 228] width 74 height 22
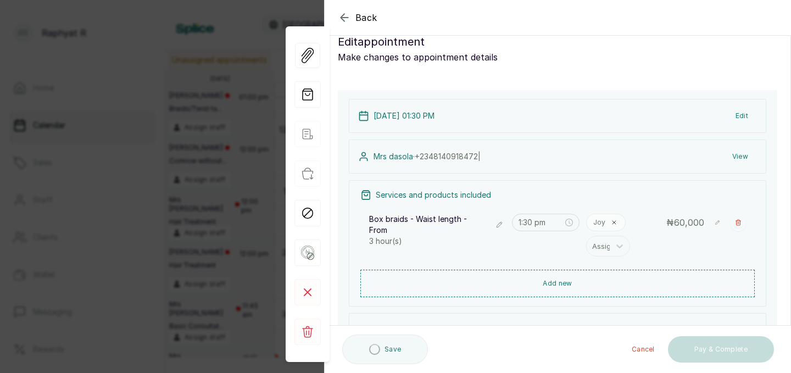
scroll to position [19, 0]
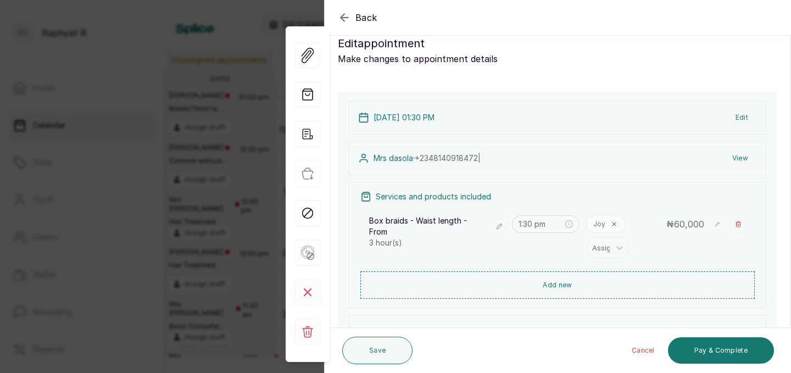
click at [350, 21] on icon "button" at bounding box center [344, 17] width 13 height 13
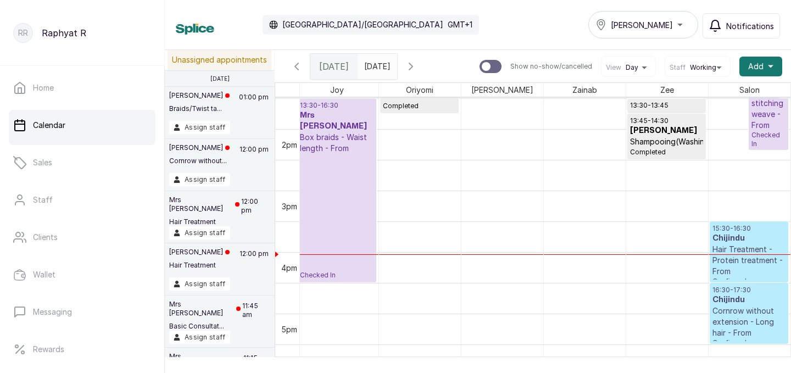
scroll to position [820, 0]
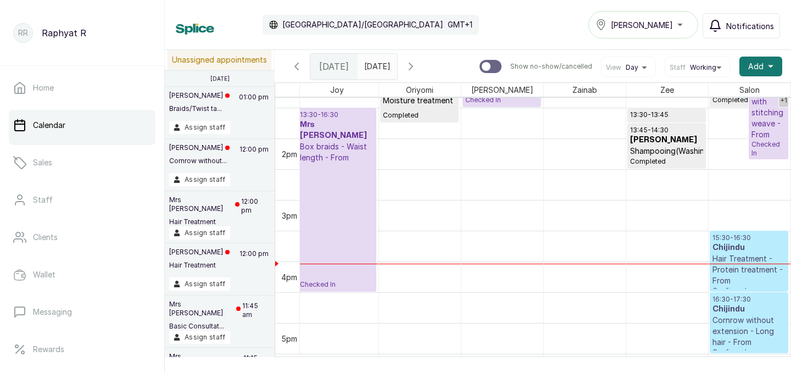
click at [731, 248] on h3 "Chijindu" at bounding box center [749, 247] width 74 height 11
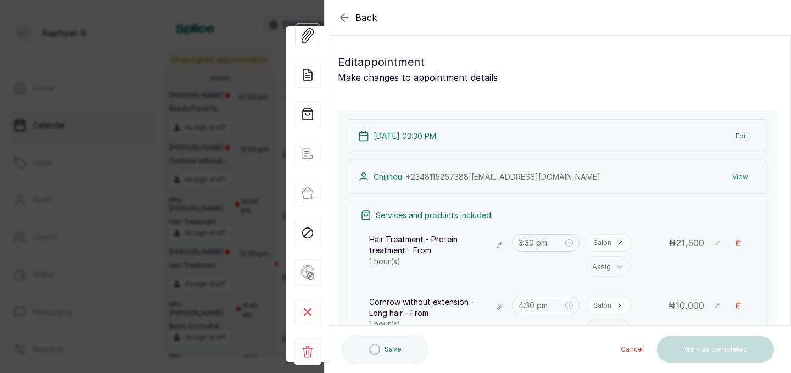
type input "3:30 pm"
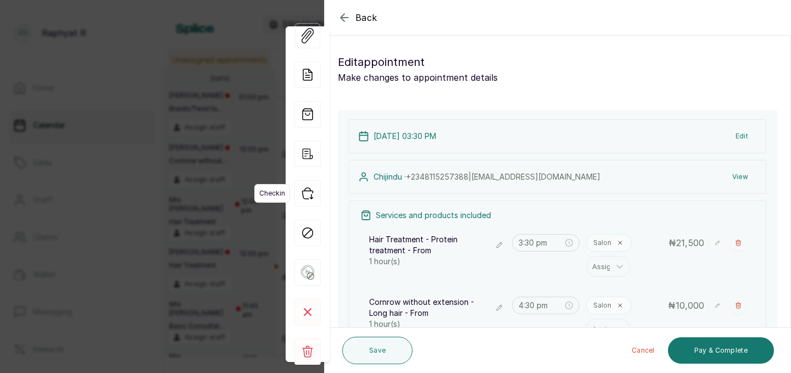
click at [309, 197] on icon "button" at bounding box center [307, 193] width 26 height 26
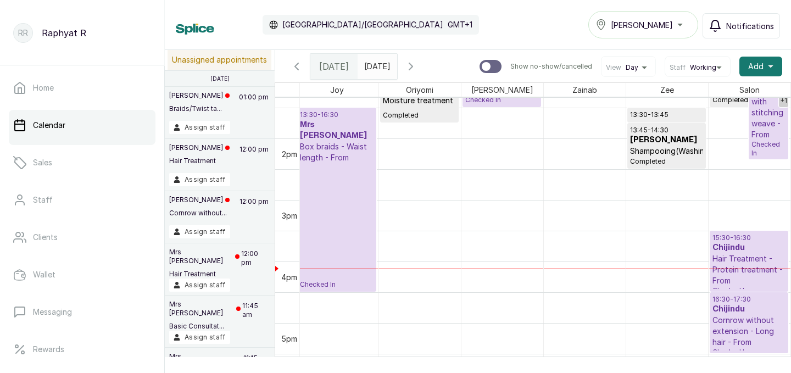
click at [318, 141] on p "Box braids - Waist length - From" at bounding box center [337, 152] width 74 height 22
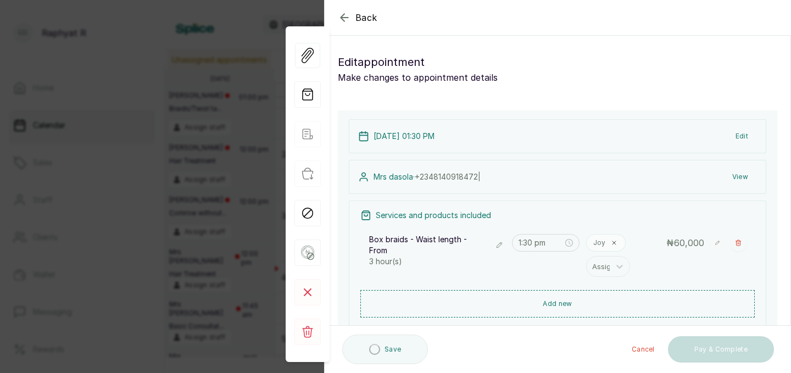
click at [499, 241] on icon "button" at bounding box center [499, 245] width 8 height 8
click at [462, 247] on div at bounding box center [427, 247] width 99 height 14
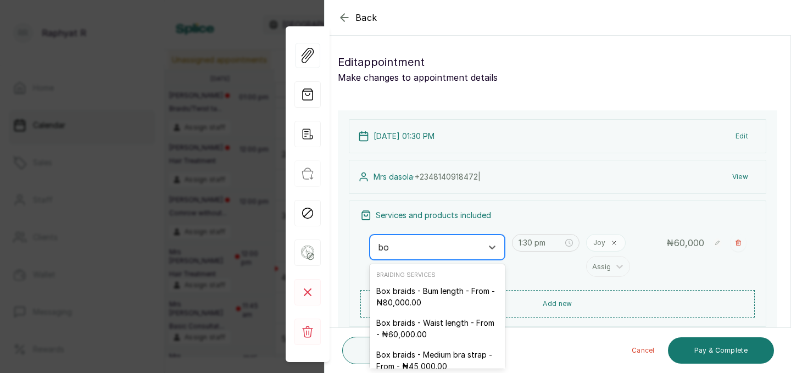
type input "box"
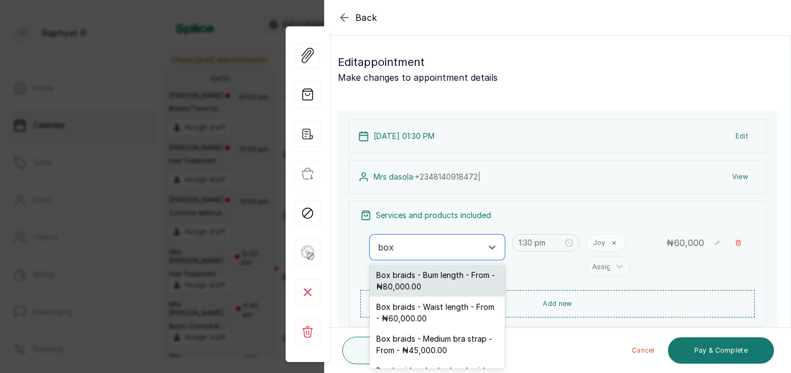
scroll to position [46, 0]
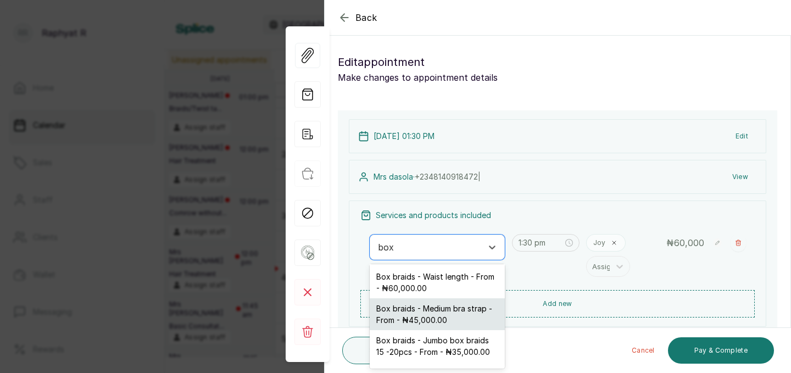
click at [422, 307] on div "Box braids - Medium bra strap - From - ₦45,000.00" at bounding box center [437, 314] width 135 height 32
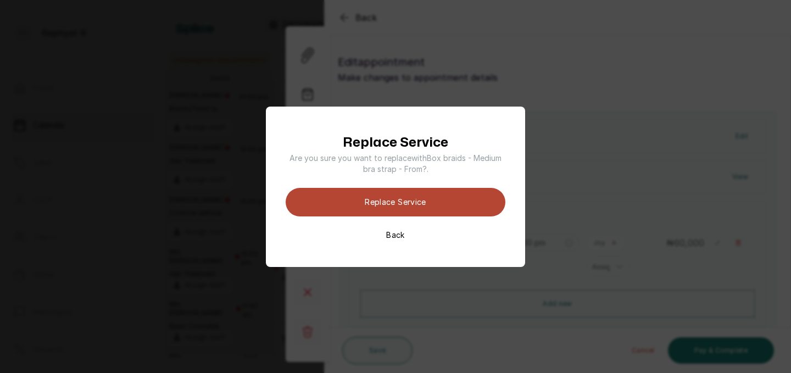
click at [442, 204] on button "Replace Service" at bounding box center [396, 202] width 220 height 29
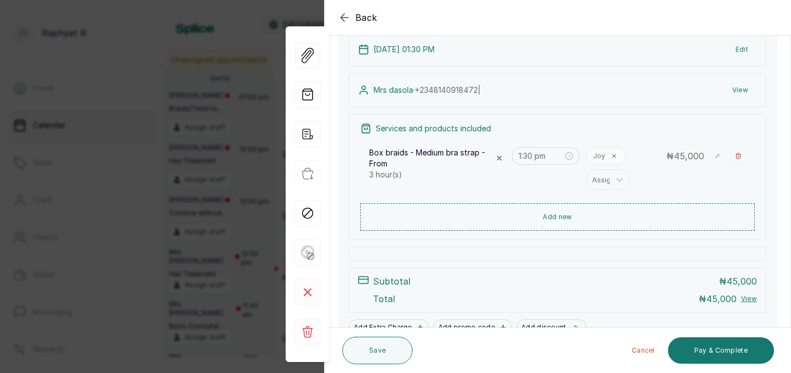
scroll to position [92, 0]
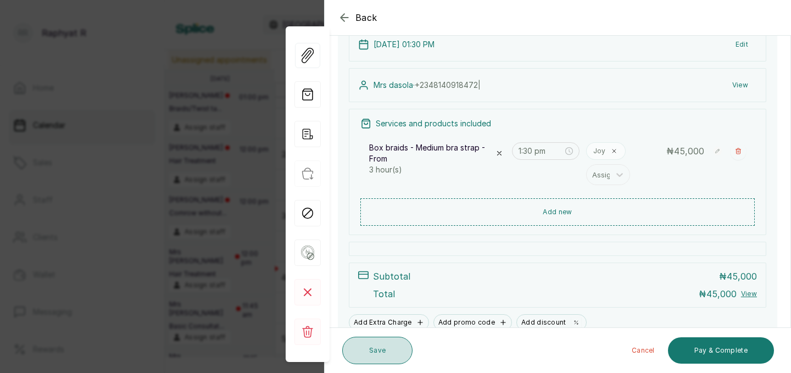
click at [370, 341] on button "Save" at bounding box center [377, 350] width 70 height 27
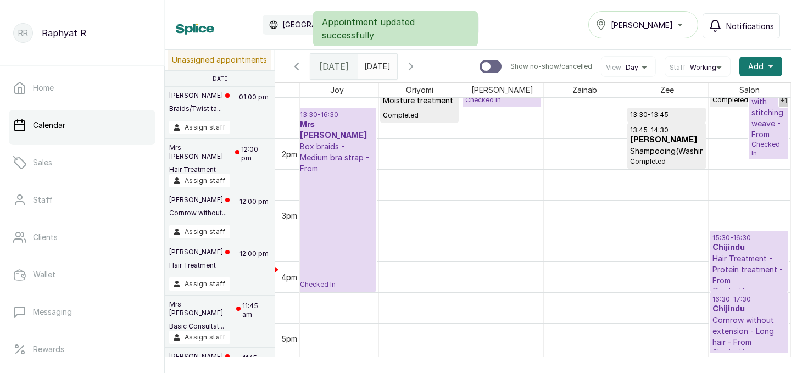
click at [335, 141] on p "Box braids - Medium bra strap - From" at bounding box center [337, 157] width 74 height 33
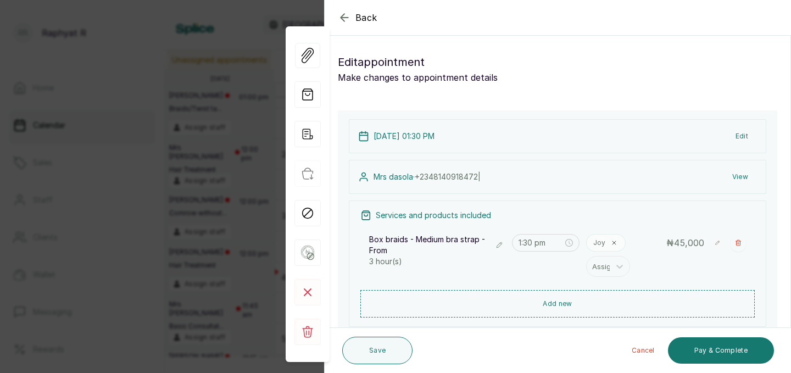
click at [341, 16] on icon "button" at bounding box center [343, 17] width 7 height 7
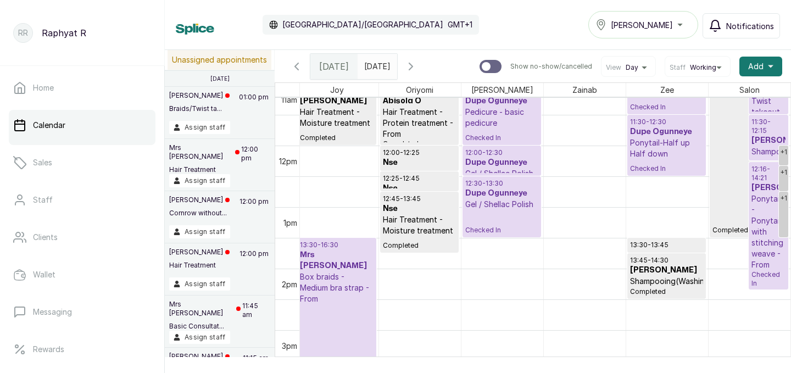
scroll to position [686, 0]
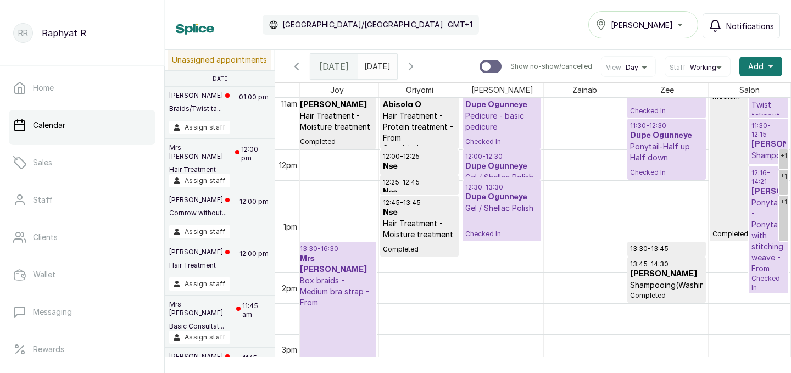
click at [763, 148] on h3 "[PERSON_NAME]" at bounding box center [768, 144] width 34 height 11
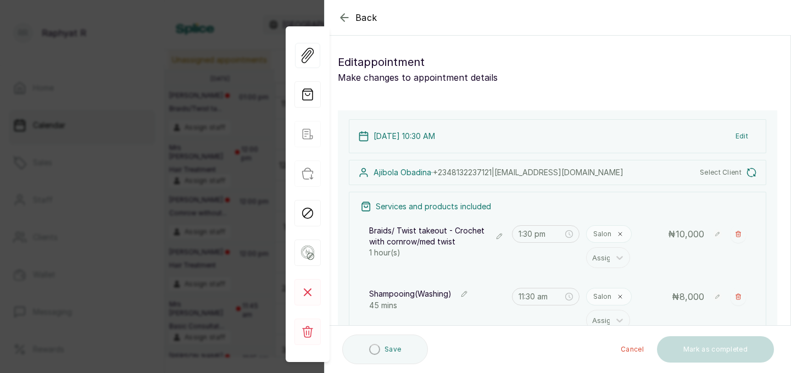
type input "10:30 am"
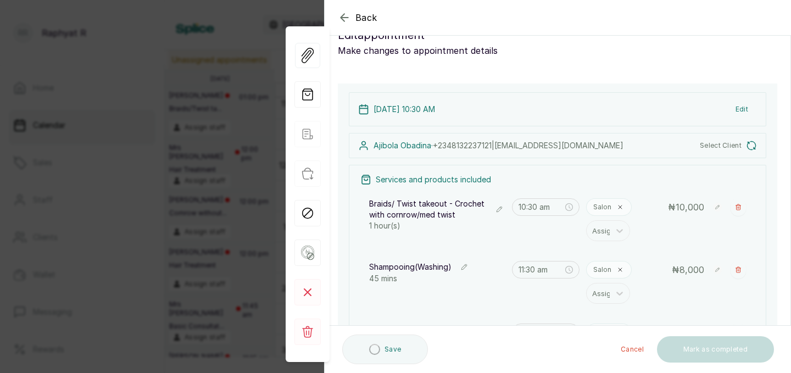
scroll to position [25, 0]
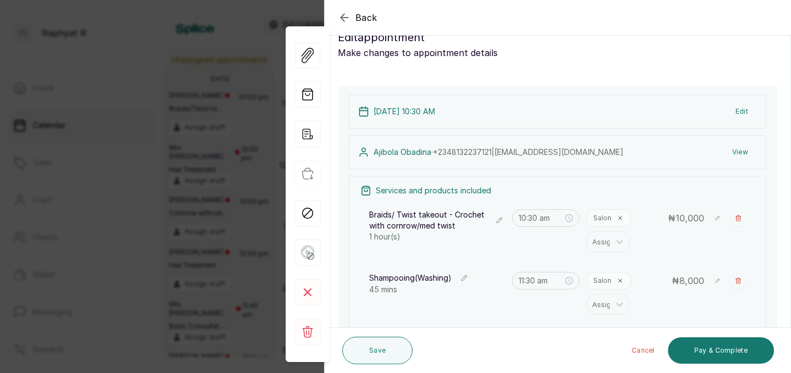
click at [345, 19] on icon "button" at bounding box center [344, 17] width 13 height 13
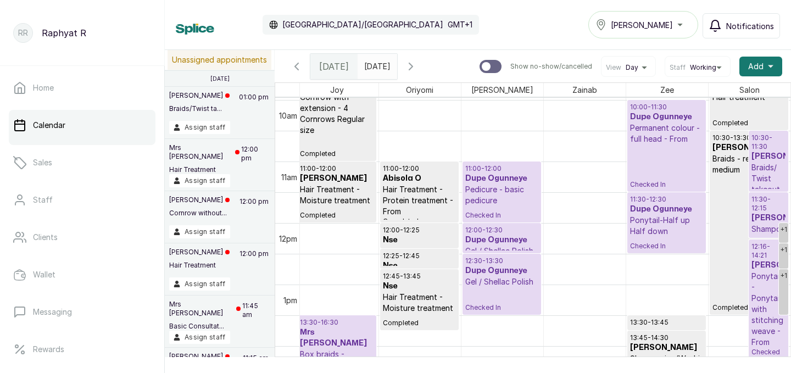
scroll to position [602, 0]
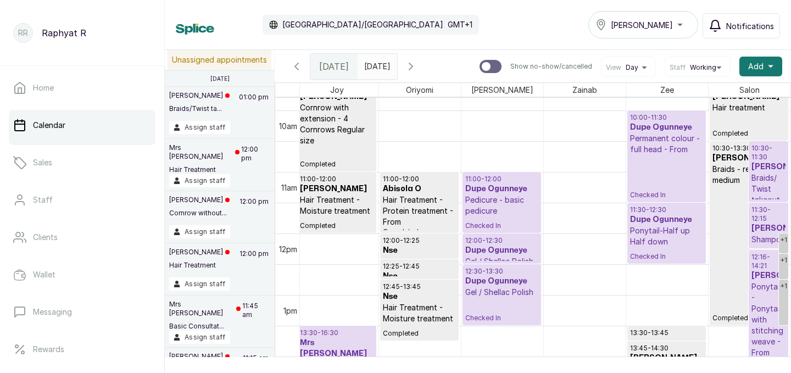
click at [675, 128] on h3 "Dupe Ogunneye" at bounding box center [666, 127] width 73 height 11
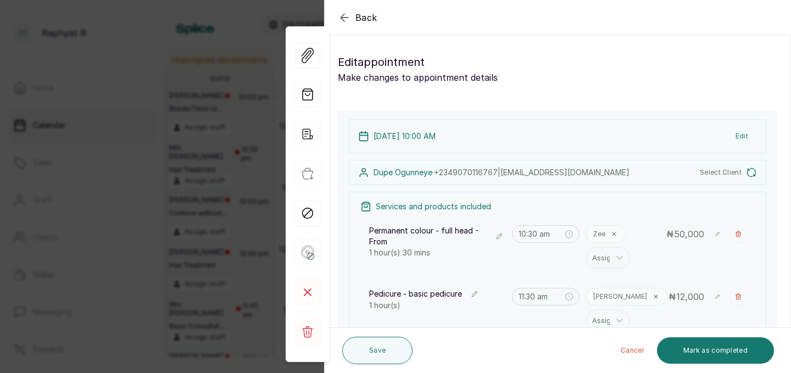
type input "10:00 am"
type input "11:00 am"
type input "11:30 am"
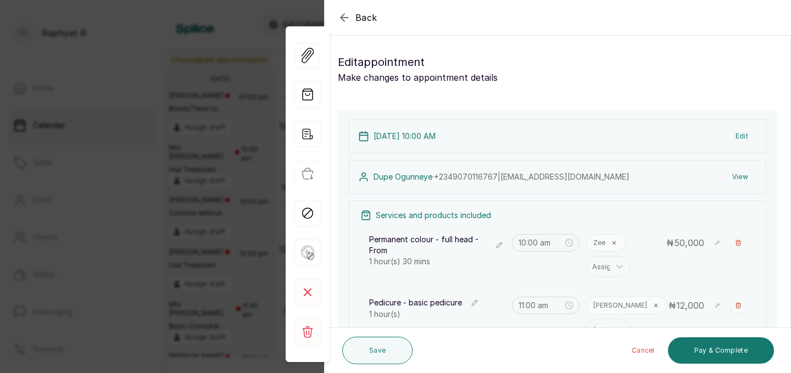
scroll to position [393, 0]
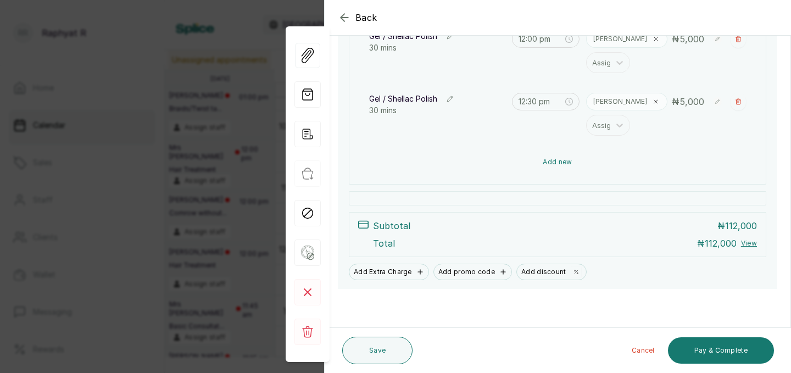
click at [624, 165] on button "Add new" at bounding box center [557, 162] width 394 height 26
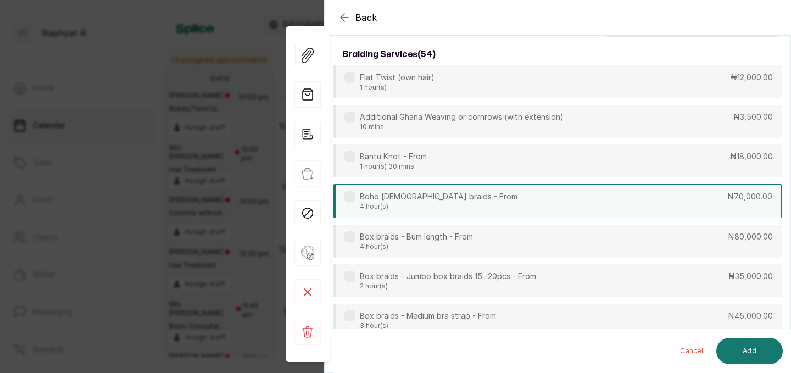
scroll to position [0, 0]
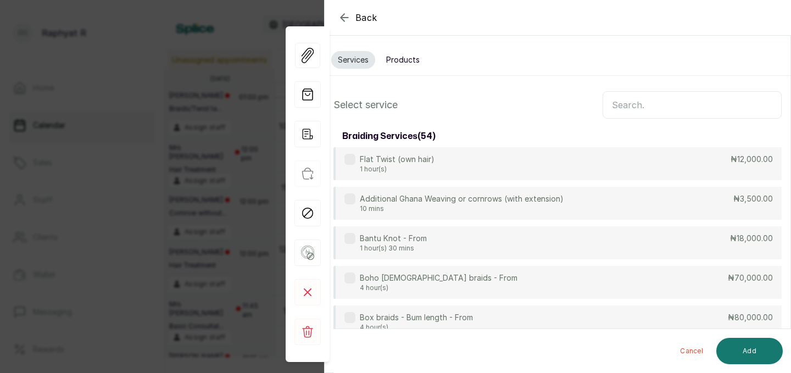
click at [628, 107] on input "text" at bounding box center [691, 104] width 179 height 27
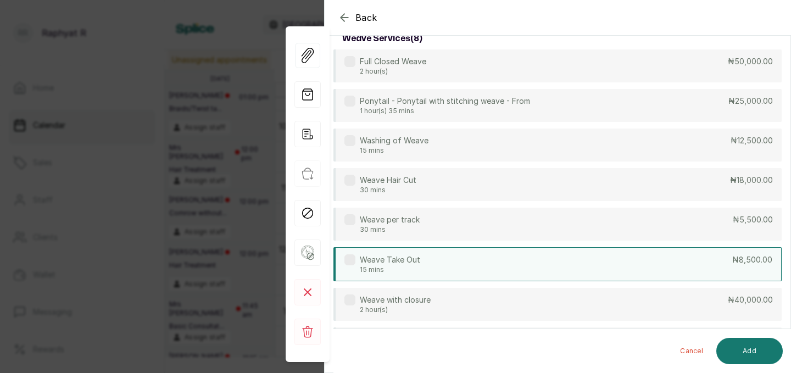
scroll to position [360, 0]
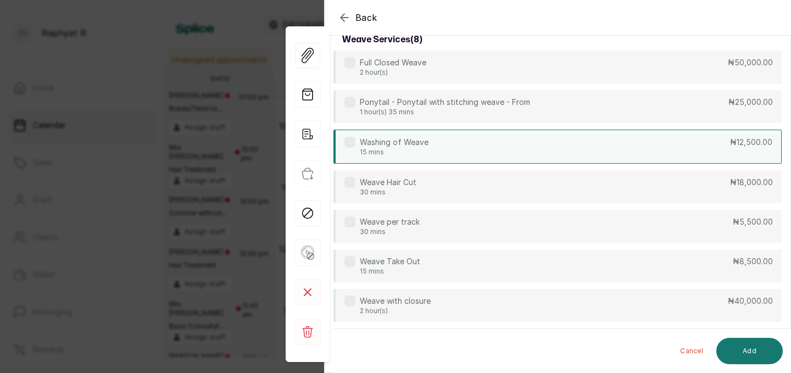
type input "weave"
click at [496, 148] on div "Washing of Weave 15 mins ₦12,500.00" at bounding box center [557, 147] width 448 height 34
click at [746, 354] on button "Add" at bounding box center [749, 351] width 66 height 26
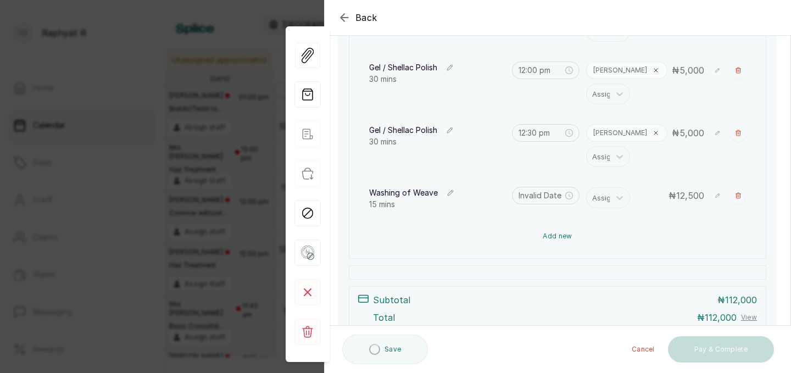
type input "1:30 pm"
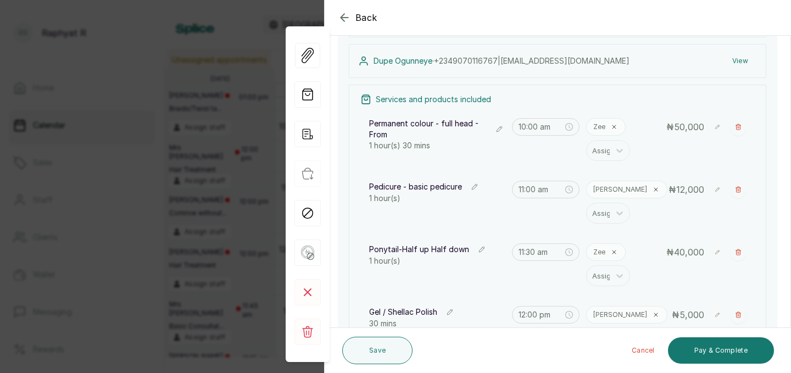
scroll to position [114, 0]
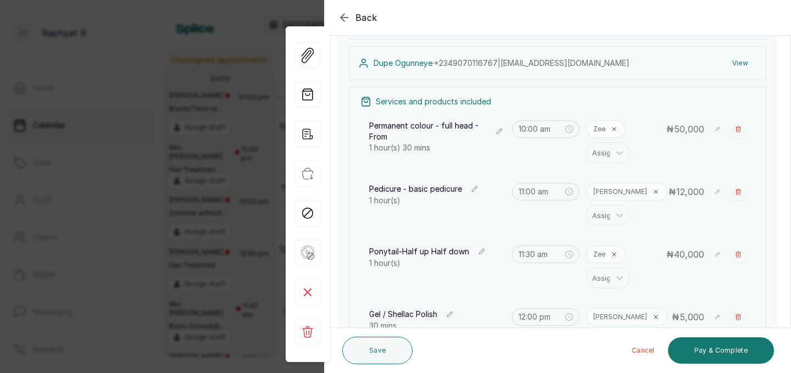
click at [718, 128] on icon at bounding box center [717, 129] width 4 height 4
type input "5"
type input "30,000"
click at [700, 150] on rect at bounding box center [698, 150] width 10 height 10
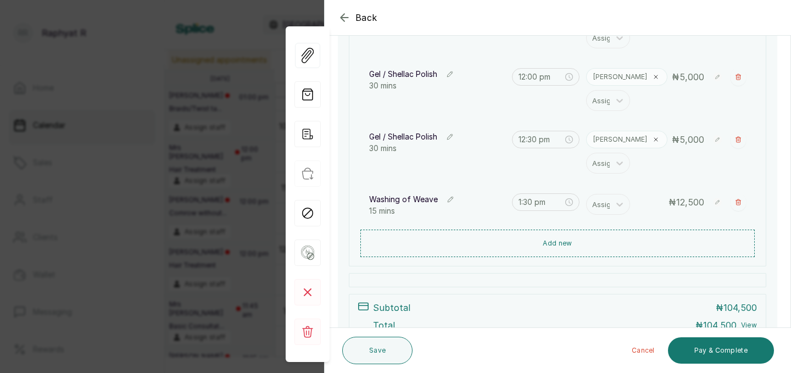
scroll to position [400, 0]
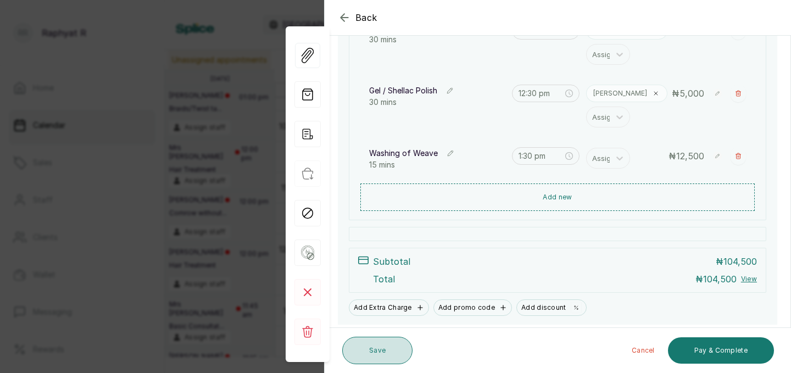
click at [391, 341] on button "Save" at bounding box center [377, 350] width 70 height 27
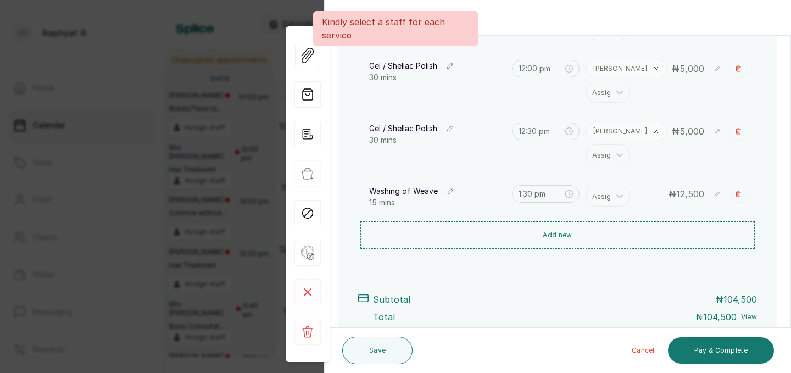
scroll to position [363, 0]
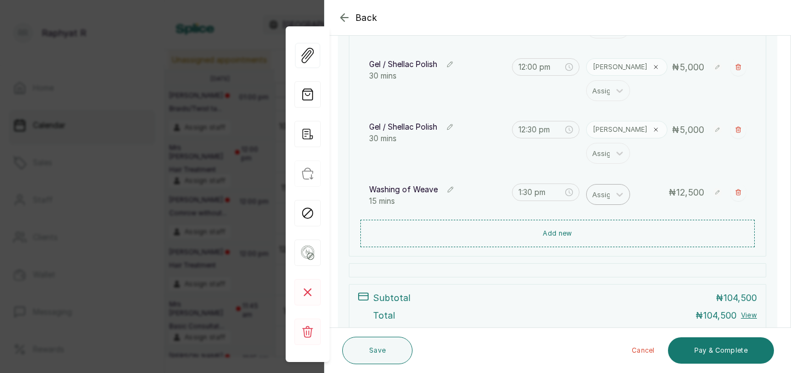
click at [603, 194] on div at bounding box center [603, 194] width 23 height 14
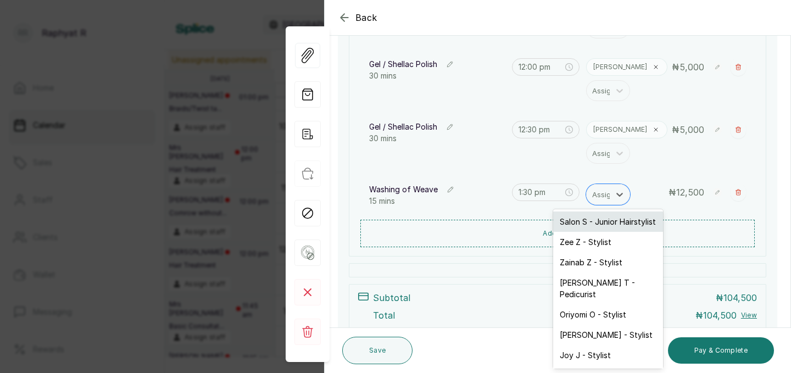
click at [598, 221] on div "Salon S - Junior Hairstylist" at bounding box center [608, 221] width 110 height 20
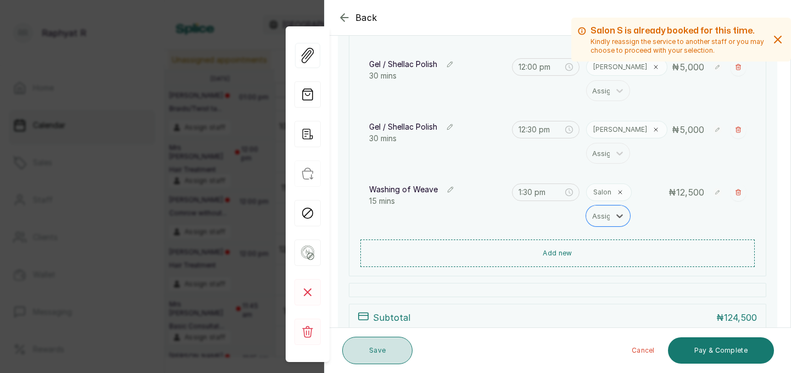
click at [377, 352] on button "Save" at bounding box center [377, 350] width 70 height 27
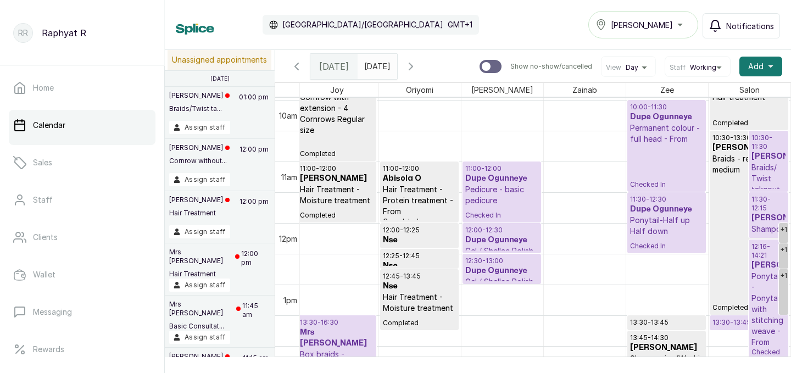
scroll to position [612, 0]
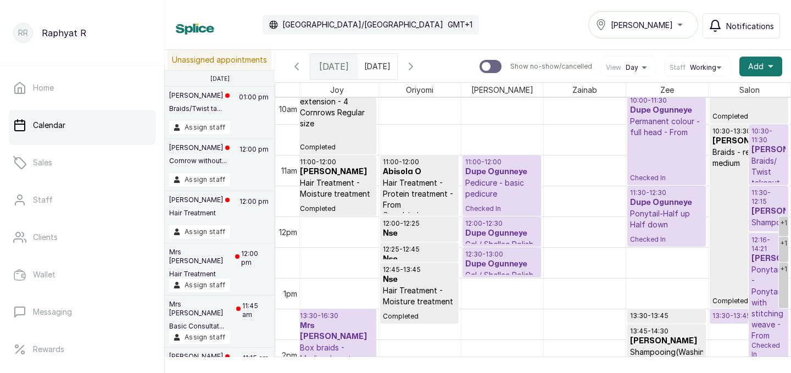
click at [675, 132] on p "Permanent colour - full head - From" at bounding box center [666, 127] width 73 height 22
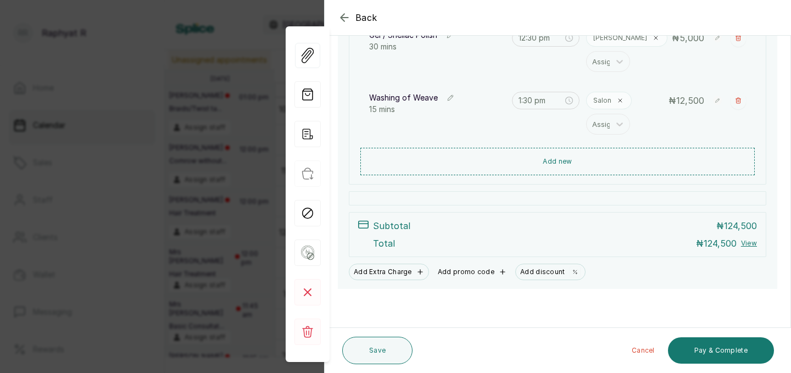
scroll to position [455, 0]
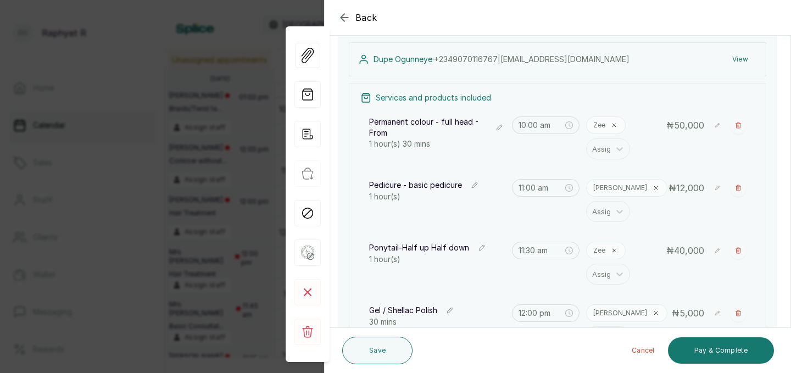
scroll to position [128, 0]
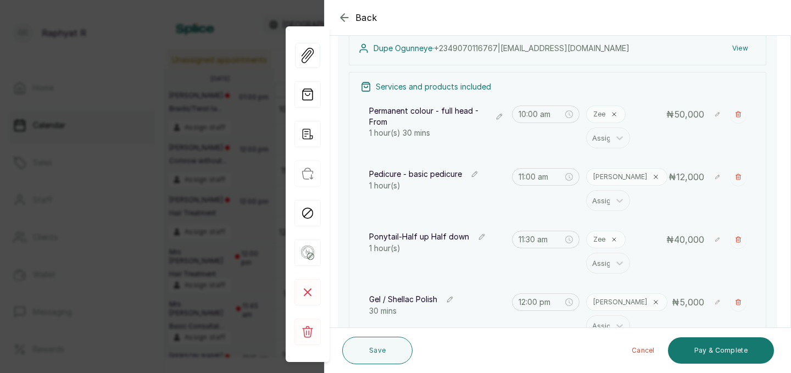
click at [717, 114] on rect at bounding box center [717, 114] width 9 height 9
type input "5"
type input "30,000"
click at [700, 133] on icon at bounding box center [698, 134] width 4 height 3
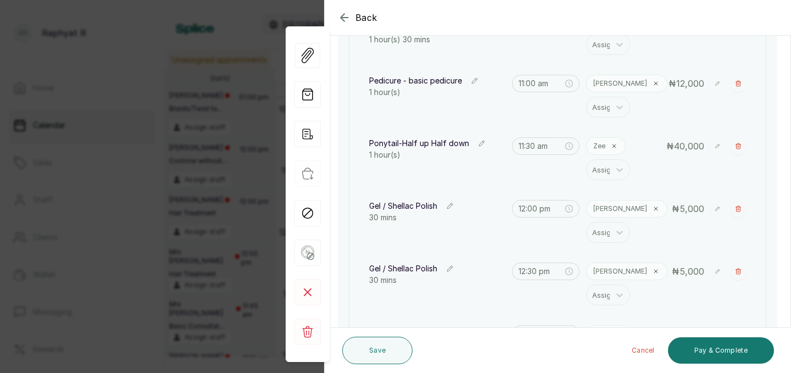
scroll to position [220, 0]
click at [726, 350] on button "Pay & Complete" at bounding box center [721, 350] width 106 height 26
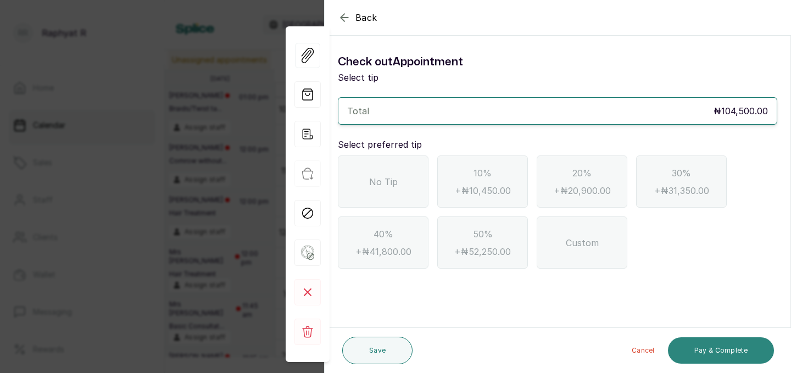
scroll to position [0, 0]
click at [399, 171] on div "No Tip" at bounding box center [383, 181] width 91 height 52
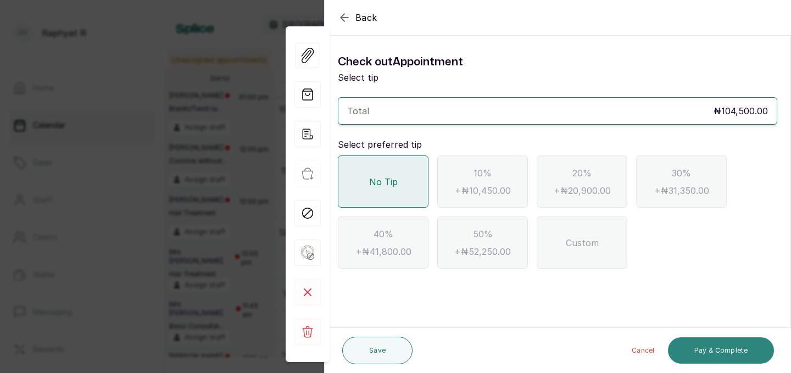
click at [671, 349] on button "Pay & Complete" at bounding box center [721, 350] width 106 height 26
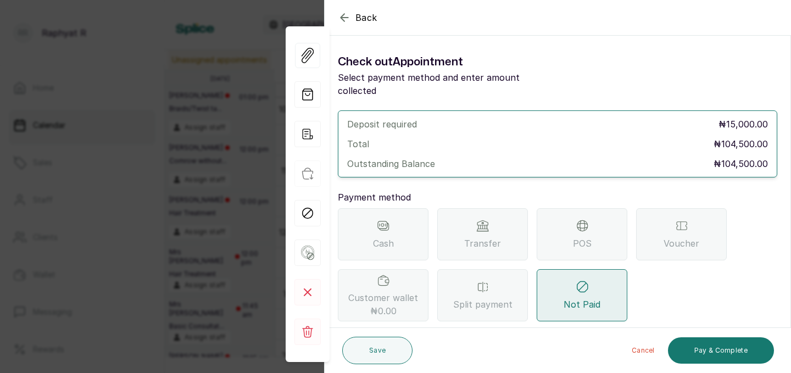
click at [403, 211] on div "Cash" at bounding box center [383, 234] width 91 height 52
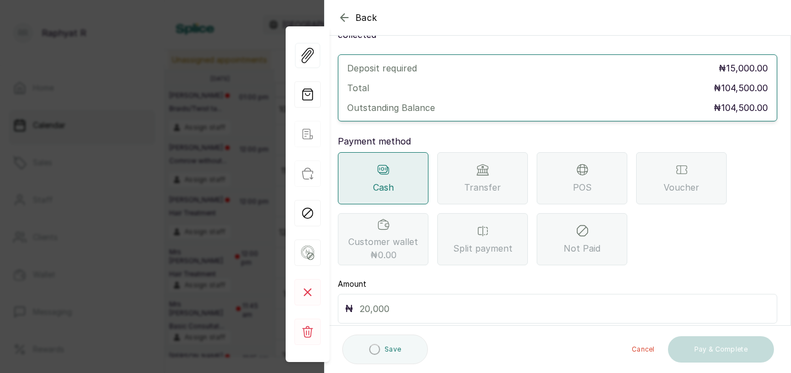
scroll to position [78, 0]
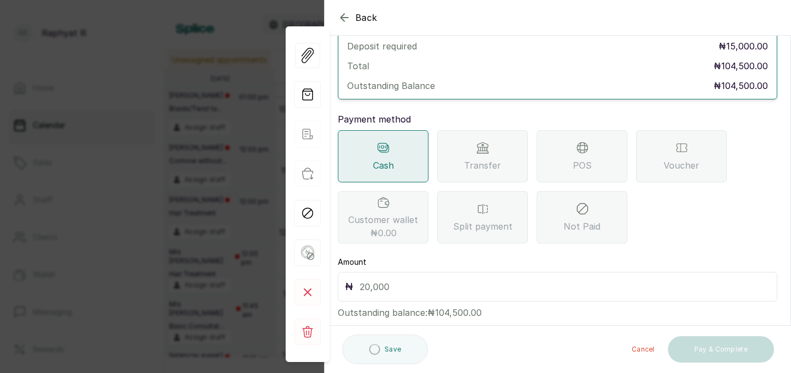
click at [473, 281] on div "₦" at bounding box center [557, 287] width 439 height 30
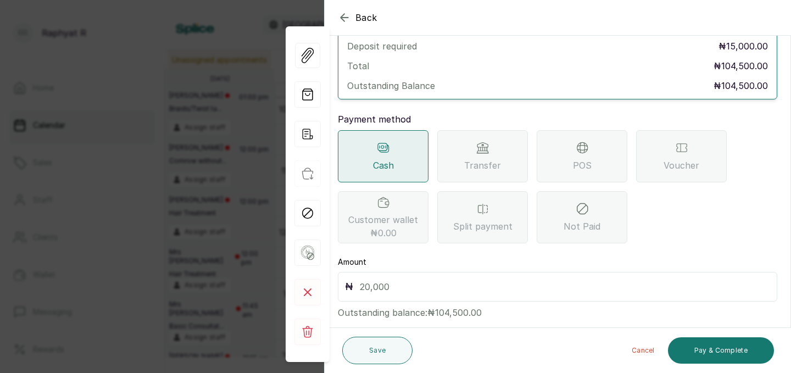
click at [473, 281] on div "₦" at bounding box center [557, 287] width 439 height 30
click at [401, 279] on input "text" at bounding box center [565, 286] width 410 height 15
click at [401, 279] on input "1" at bounding box center [565, 286] width 410 height 15
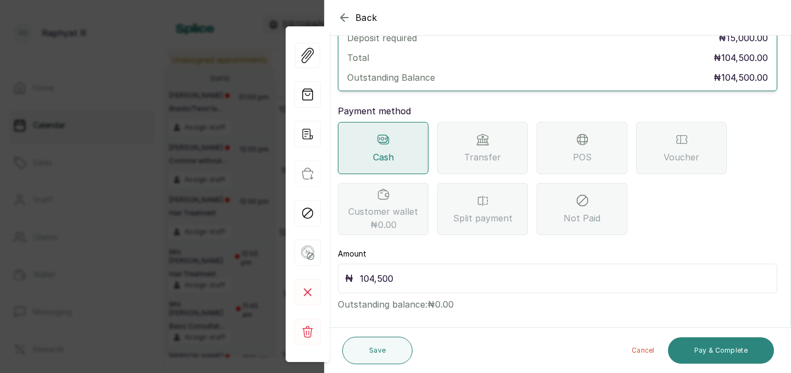
type input "104,500"
click at [733, 340] on button "Pay & Complete" at bounding box center [721, 350] width 106 height 26
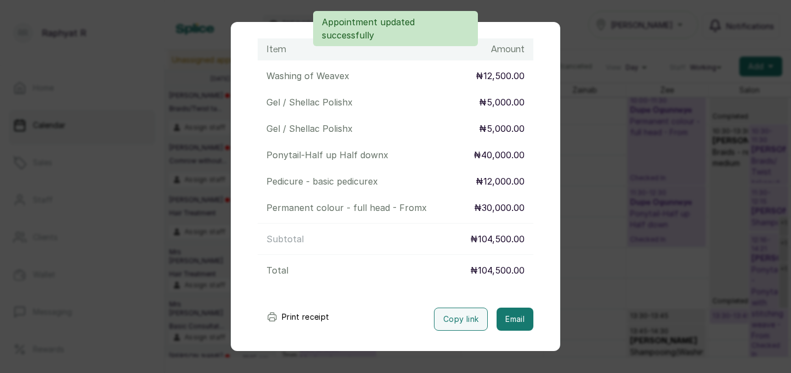
scroll to position [208, 0]
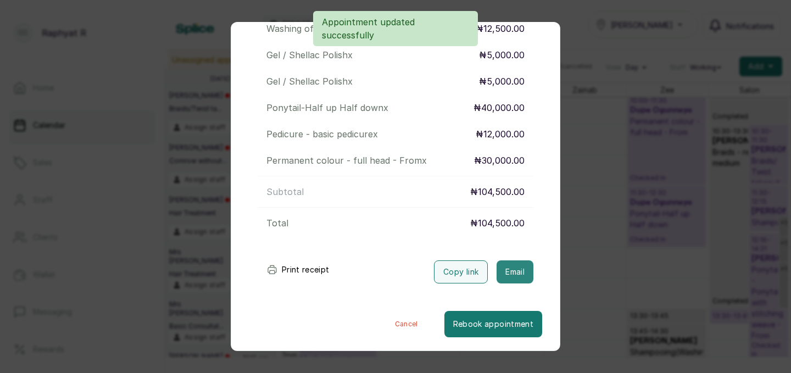
click at [517, 267] on button "Email" at bounding box center [514, 271] width 37 height 23
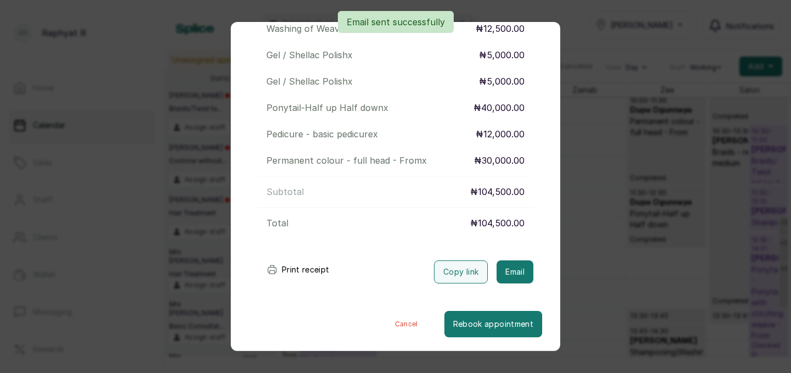
click at [585, 156] on div "Transaction Details Booking ID: # SPhR7DOE Date: [DATE] ・ 10:00 AM Billed to: D…" at bounding box center [395, 186] width 791 height 373
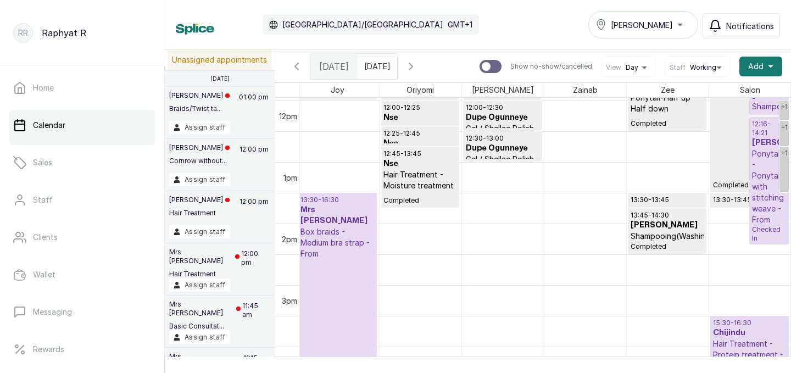
scroll to position [794, 0]
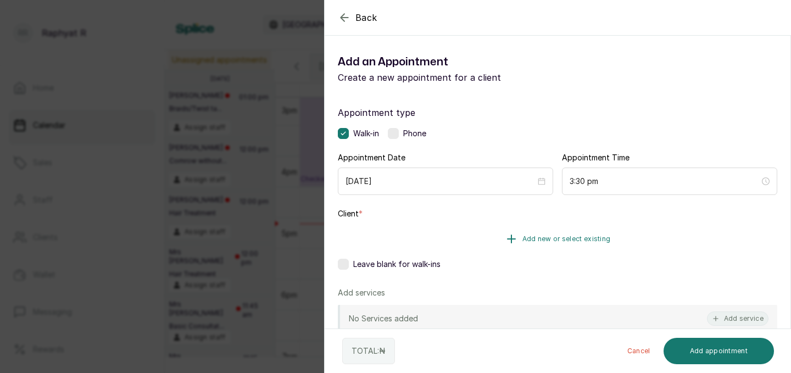
click at [539, 234] on span "Add new or select existing" at bounding box center [566, 238] width 88 height 9
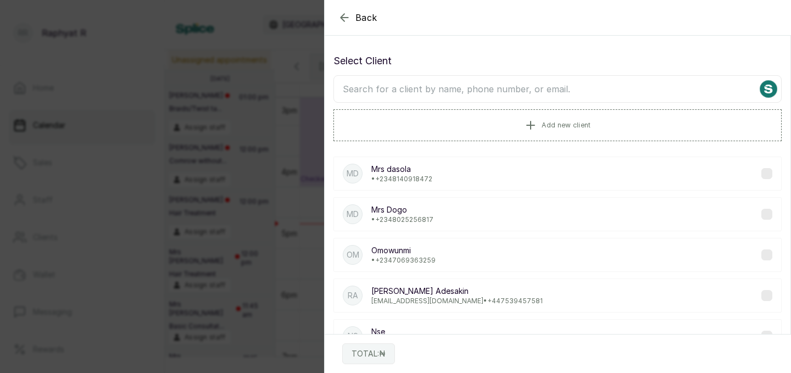
click at [489, 86] on input "text" at bounding box center [557, 88] width 448 height 27
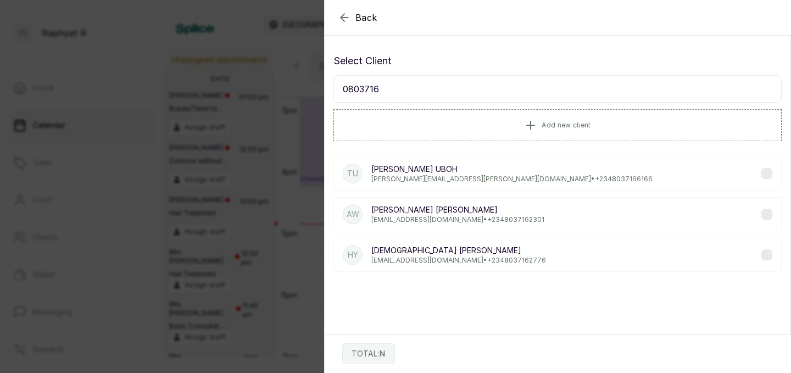
type input "0803716"
click at [465, 248] on p "[PERSON_NAME]" at bounding box center [458, 250] width 175 height 11
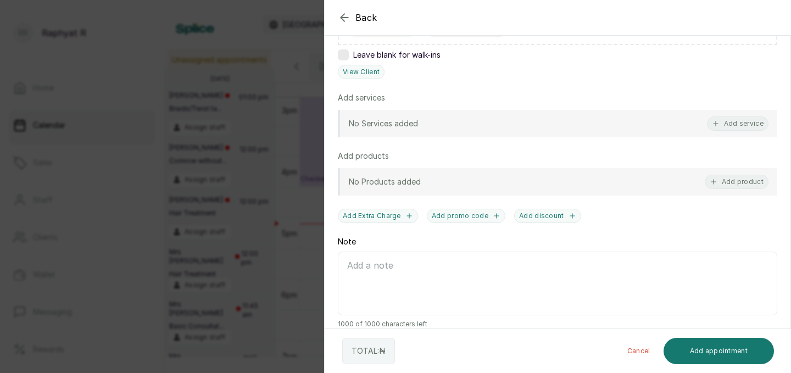
scroll to position [249, 0]
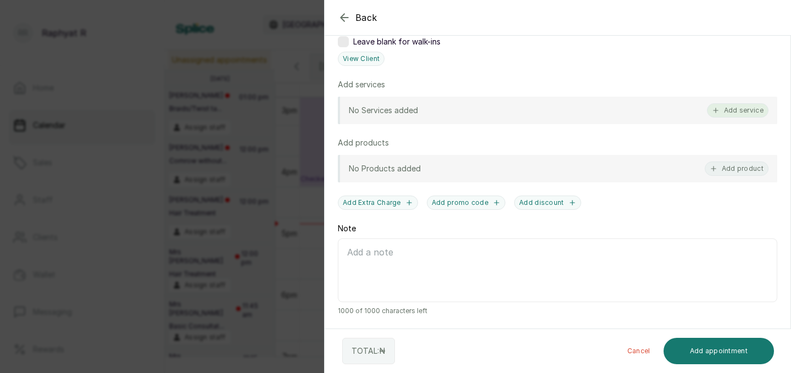
click at [726, 116] on button "Add service" at bounding box center [737, 110] width 61 height 14
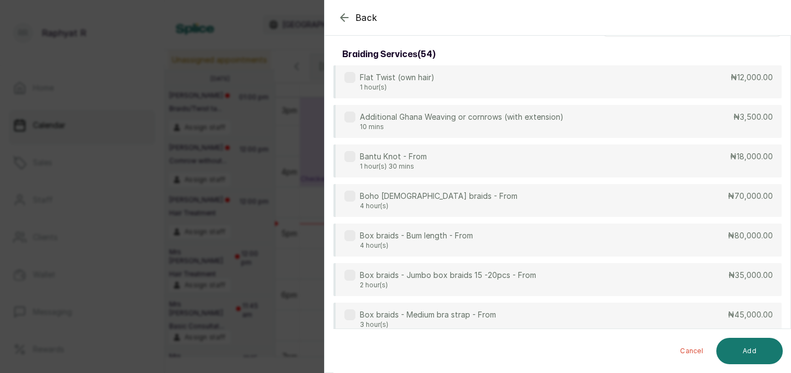
scroll to position [0, 0]
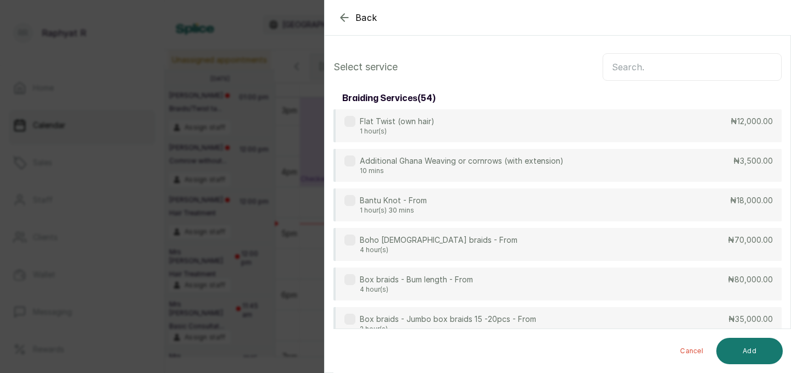
click at [650, 57] on input "text" at bounding box center [691, 66] width 179 height 27
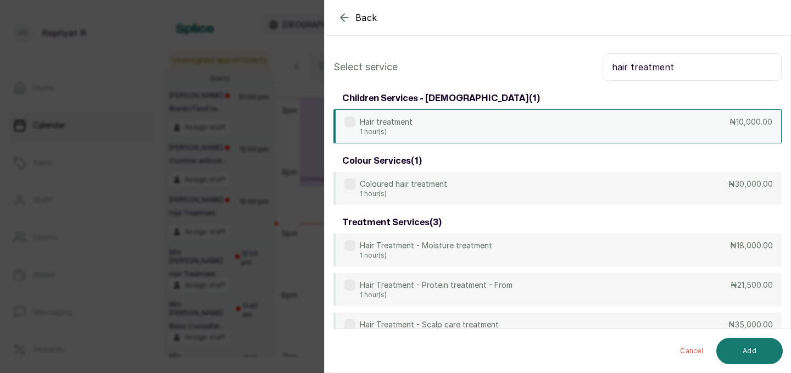
click at [609, 125] on div "Hair treatment 1 hour(s) ₦10,000.00" at bounding box center [557, 126] width 448 height 34
click at [675, 71] on input "hair treatment" at bounding box center [691, 66] width 179 height 27
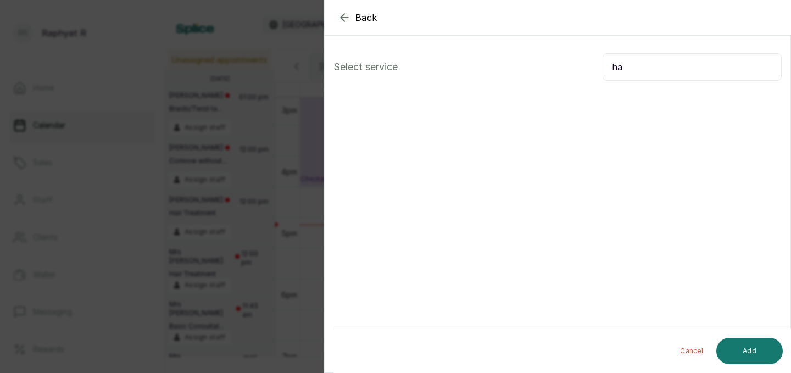
type input "h"
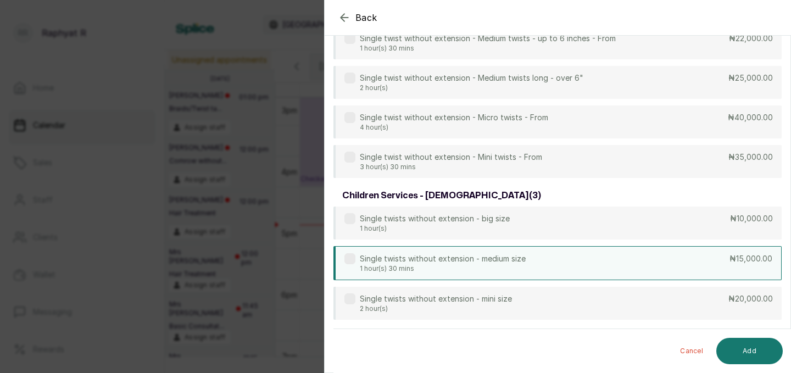
scroll to position [439, 0]
type input "single"
click at [566, 262] on div "Single twists without extension - medium size 1 hour(s) 30 mins ₦15,000.00" at bounding box center [557, 263] width 448 height 34
click at [750, 351] on button "Add" at bounding box center [749, 351] width 66 height 26
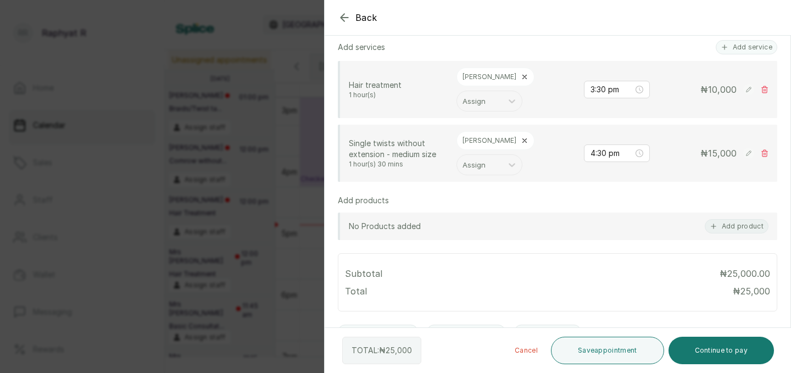
scroll to position [285, 0]
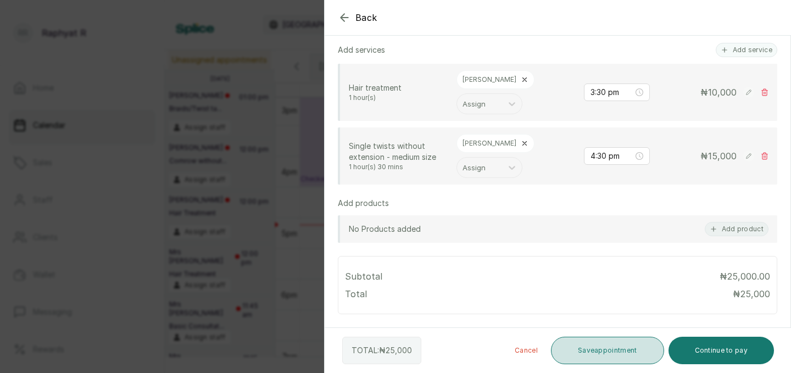
click at [616, 353] on button "Save appointment" at bounding box center [607, 350] width 113 height 27
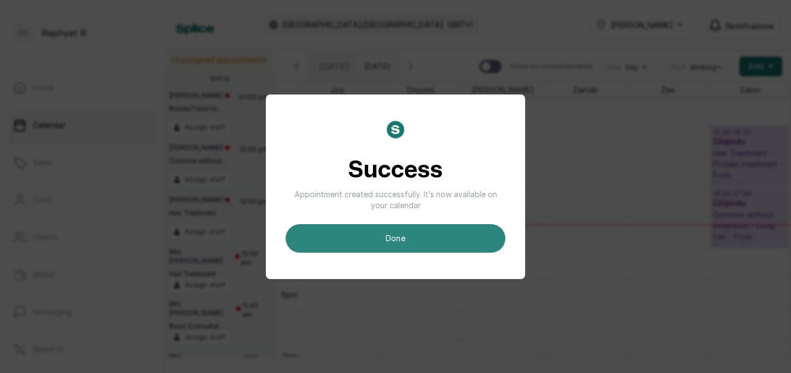
click at [478, 227] on button "done" at bounding box center [396, 238] width 220 height 29
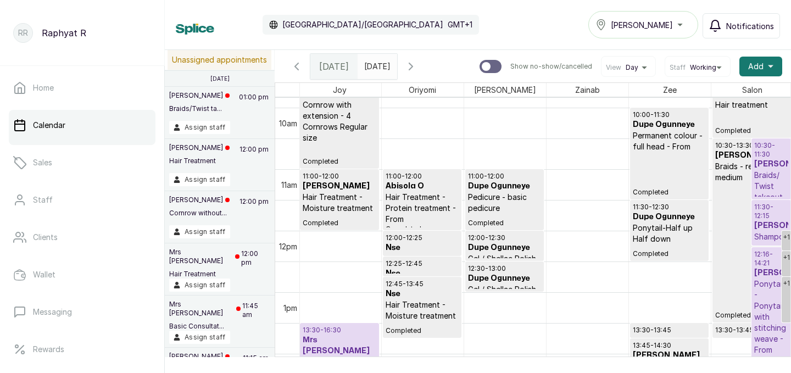
scroll to position [706, 0]
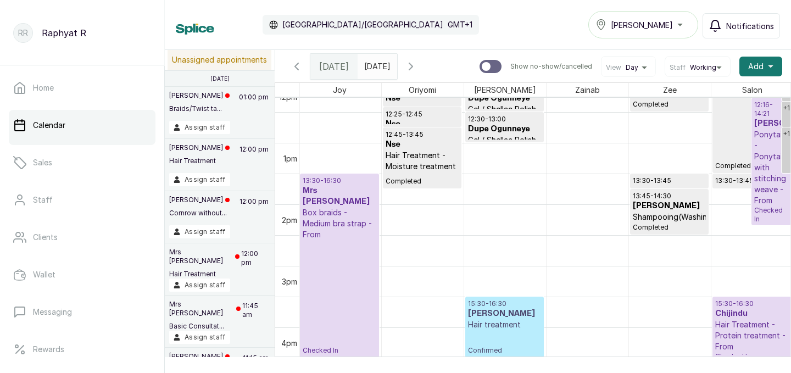
click at [518, 304] on p "15:30 - 16:30" at bounding box center [504, 303] width 73 height 9
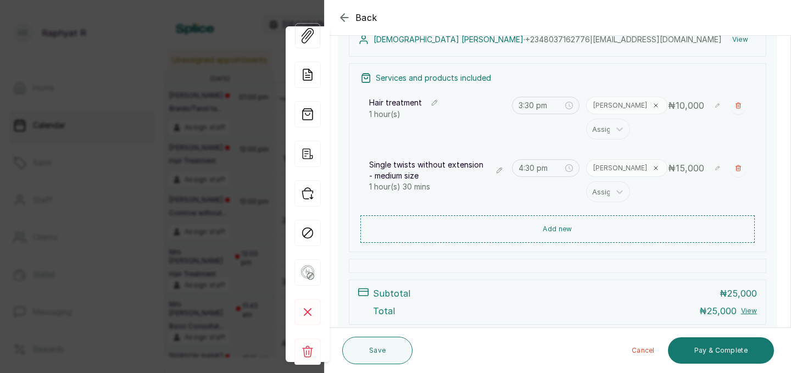
scroll to position [145, 0]
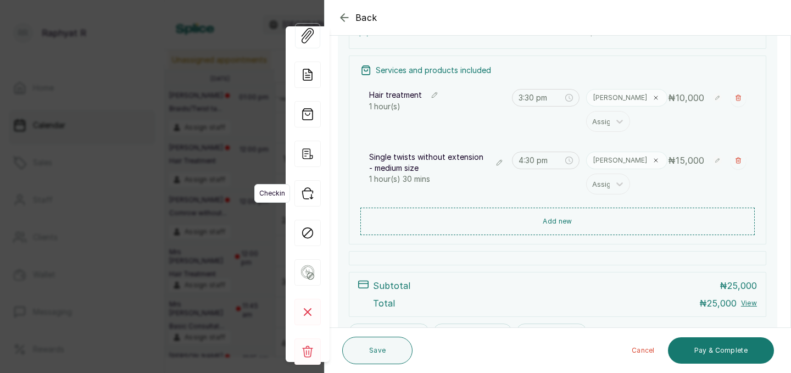
click at [309, 191] on icon "button" at bounding box center [307, 193] width 10 height 11
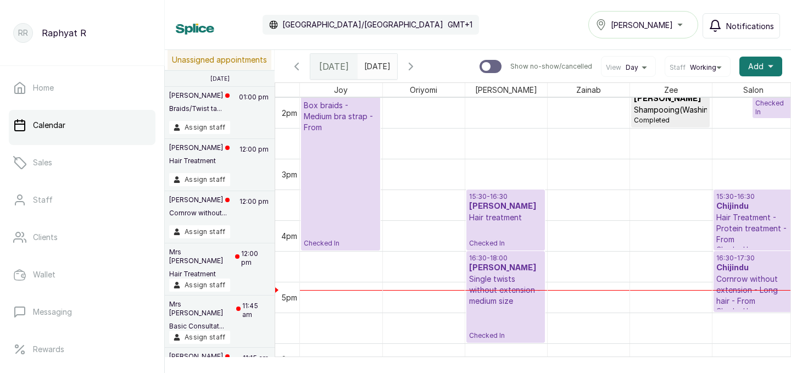
scroll to position [0, 4]
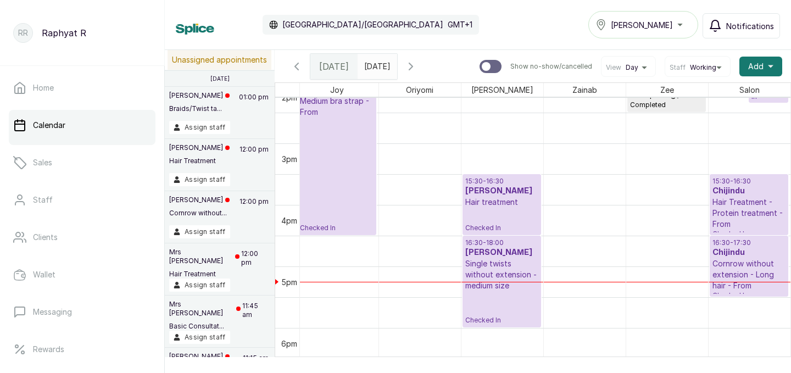
click at [479, 178] on p "15:30 - 16:30" at bounding box center [501, 181] width 73 height 9
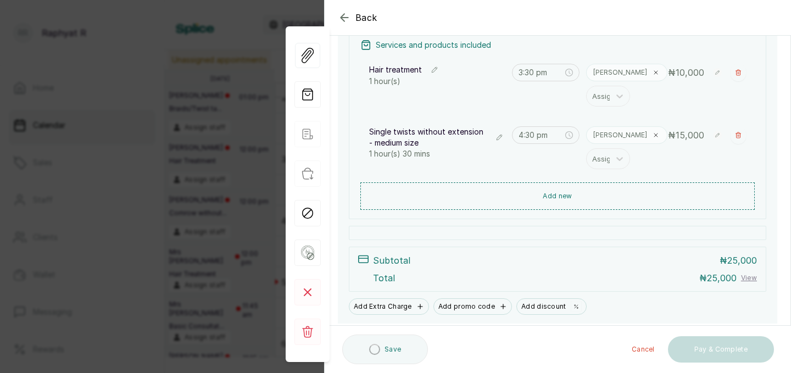
scroll to position [205, 0]
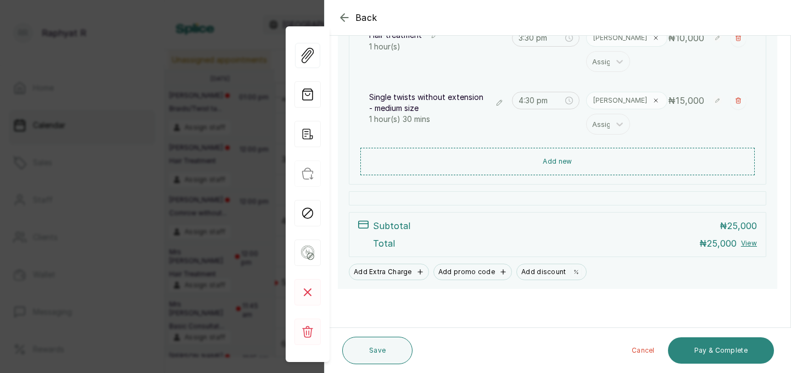
click at [708, 340] on button "Pay & Complete" at bounding box center [721, 350] width 106 height 26
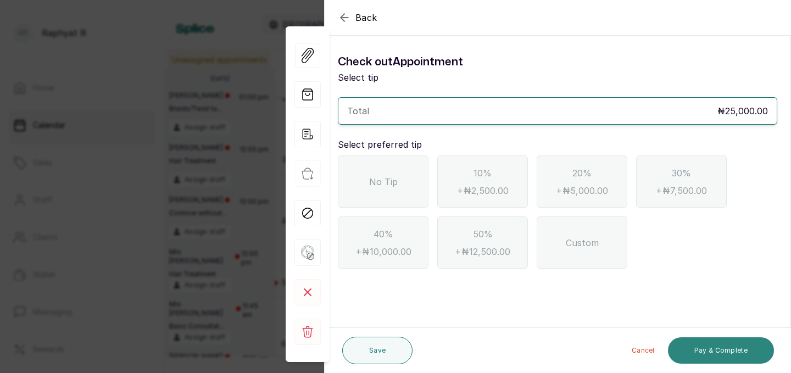
scroll to position [0, 0]
click at [395, 190] on div "No Tip" at bounding box center [383, 181] width 91 height 52
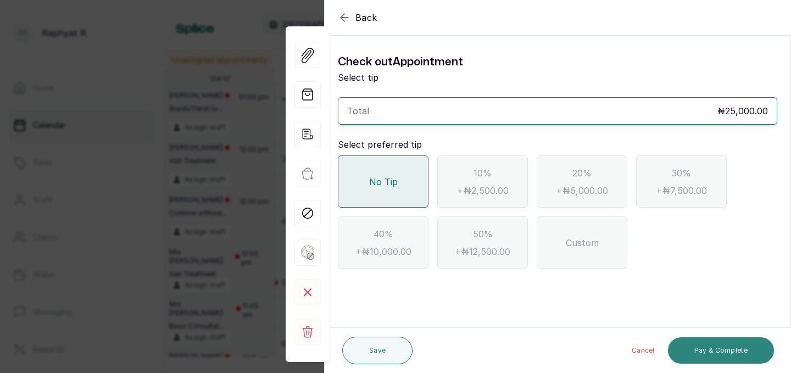
click at [708, 349] on button "Pay & Complete" at bounding box center [721, 350] width 106 height 26
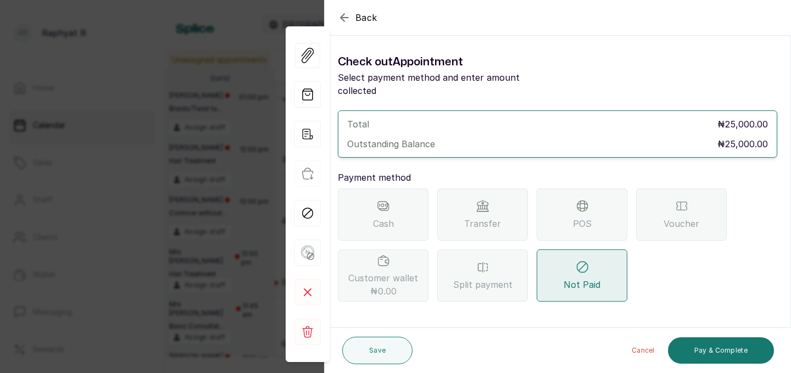
click at [504, 202] on div "Transfer" at bounding box center [482, 214] width 91 height 52
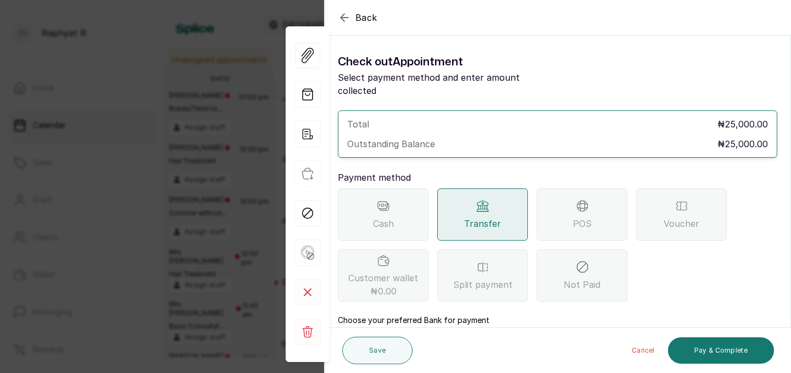
scroll to position [122, 0]
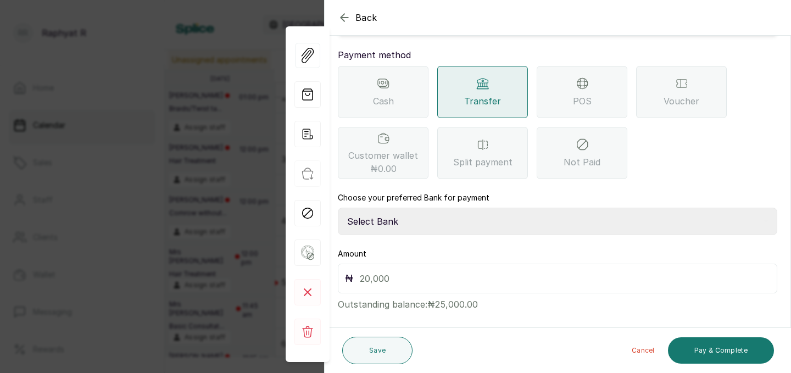
click at [446, 219] on select "Select Bank TRACTION(TRACTION) Providus Bank TASALAHQ HAIR AND BEAUTY Guaranty …" at bounding box center [557, 221] width 439 height 27
click at [445, 213] on select "Select Bank TRACTION(TRACTION) Providus Bank TASALAHQ HAIR AND BEAUTY Guaranty …" at bounding box center [557, 221] width 439 height 27
select select "d2e8ea74-1b1f-42b2-81f9-dacd6e382dd2"
click at [410, 271] on input "text" at bounding box center [565, 278] width 410 height 15
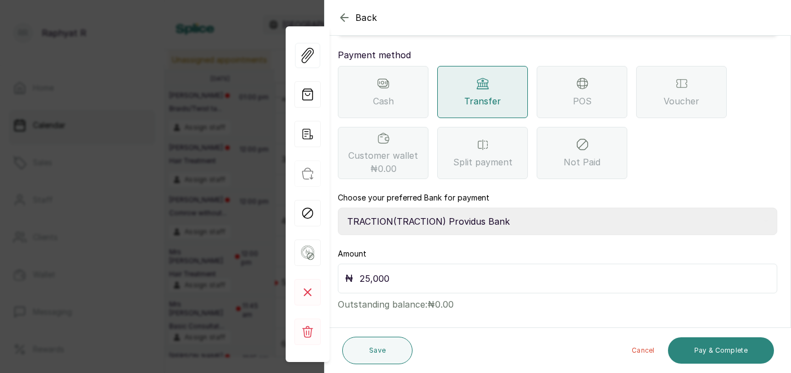
type input "25,000"
click at [696, 351] on button "Pay & Complete" at bounding box center [721, 350] width 106 height 26
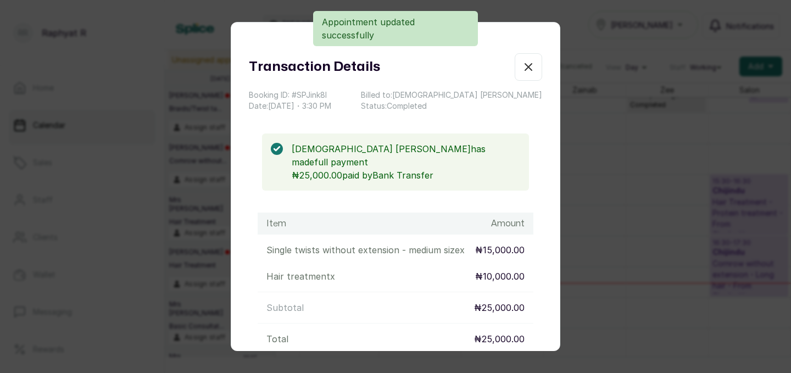
click at [533, 66] on icon "button" at bounding box center [528, 66] width 13 height 13
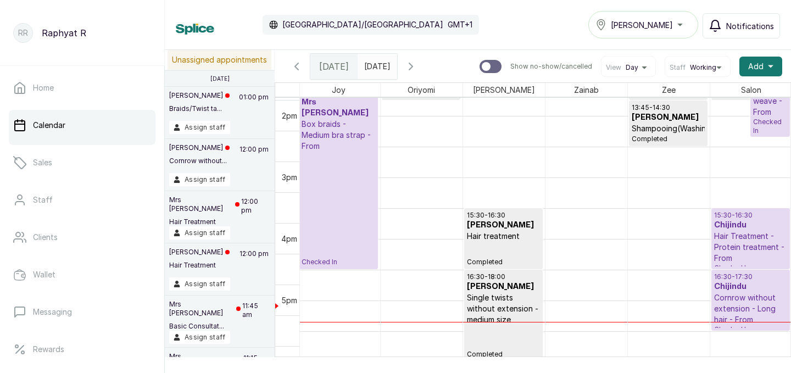
scroll to position [843, 0]
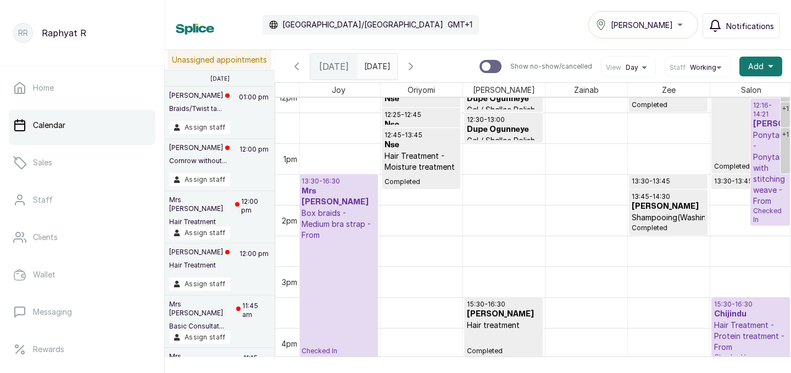
click at [740, 304] on p "15:30 - 16:30" at bounding box center [751, 304] width 74 height 9
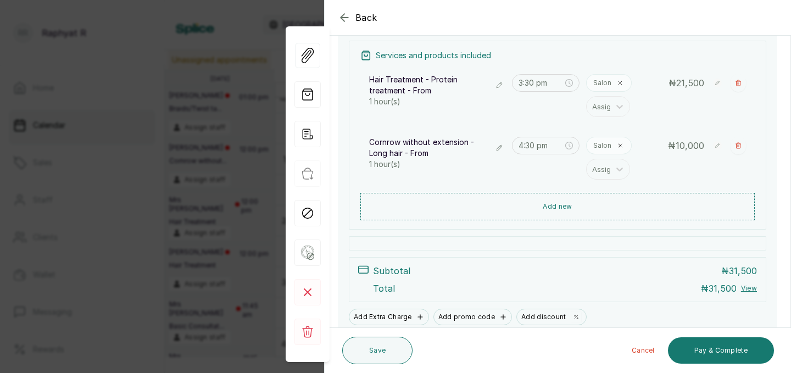
scroll to position [159, 0]
click at [341, 18] on icon "button" at bounding box center [343, 17] width 7 height 7
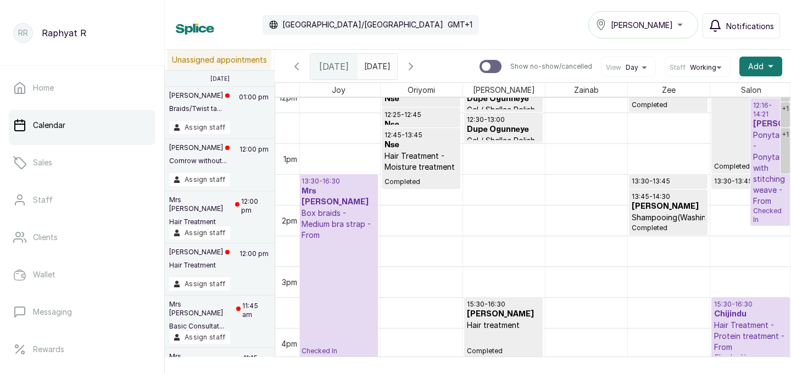
click at [728, 309] on h3 "Chijindu" at bounding box center [751, 314] width 74 height 11
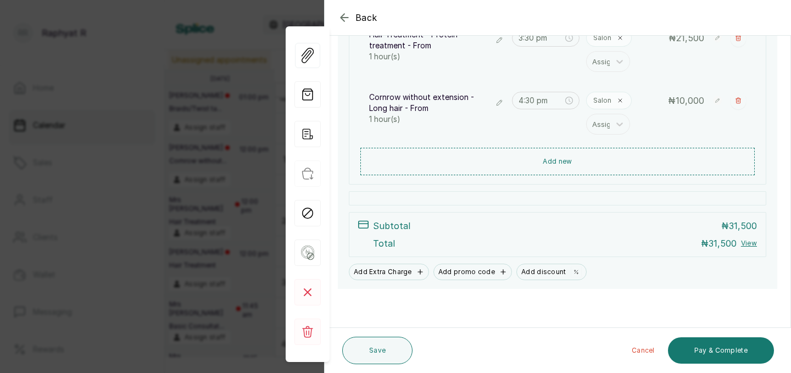
scroll to position [205, 0]
click at [721, 343] on button "Pay & Complete" at bounding box center [721, 350] width 106 height 26
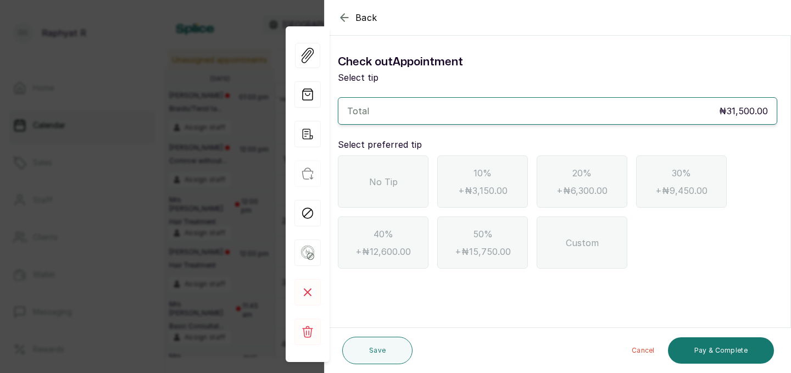
click at [376, 177] on span "No Tip" at bounding box center [383, 181] width 29 height 13
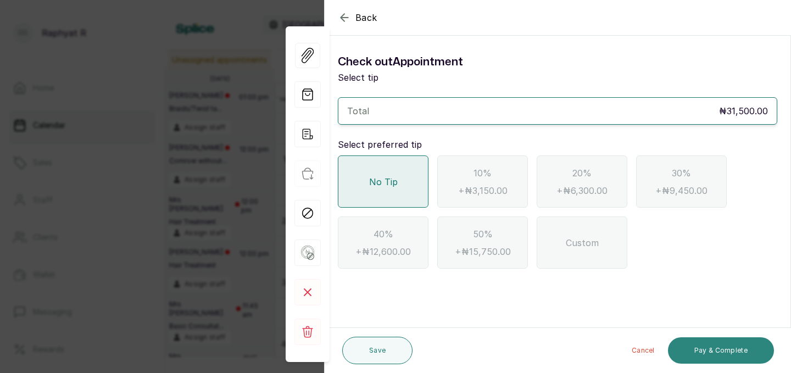
click at [687, 340] on button "Pay & Complete" at bounding box center [721, 350] width 106 height 26
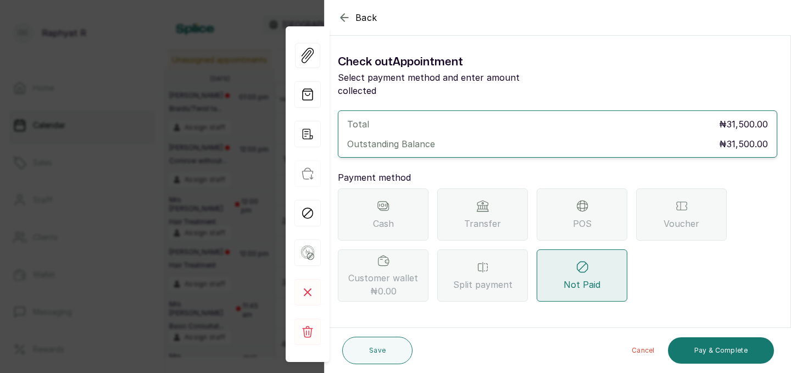
click at [472, 195] on div "Transfer" at bounding box center [482, 214] width 91 height 52
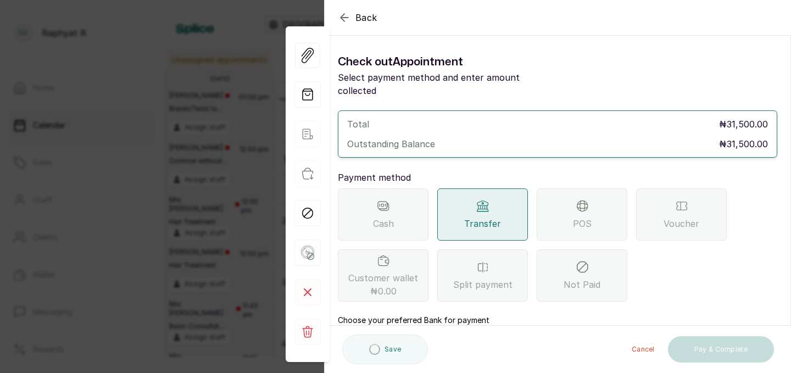
scroll to position [122, 0]
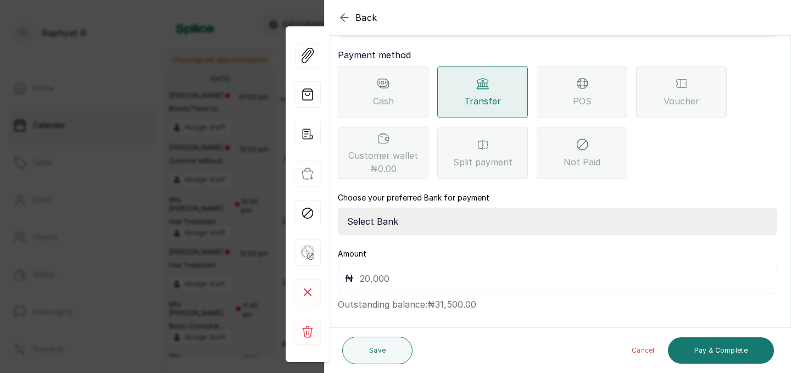
click at [409, 214] on select "Select Bank TRACTION(TRACTION) Providus Bank TASALAHQ HAIR AND BEAUTY Guaranty …" at bounding box center [557, 221] width 439 height 27
select select "d2e8ea74-1b1f-42b2-81f9-dacd6e382dd2"
click at [389, 271] on input "text" at bounding box center [565, 278] width 410 height 15
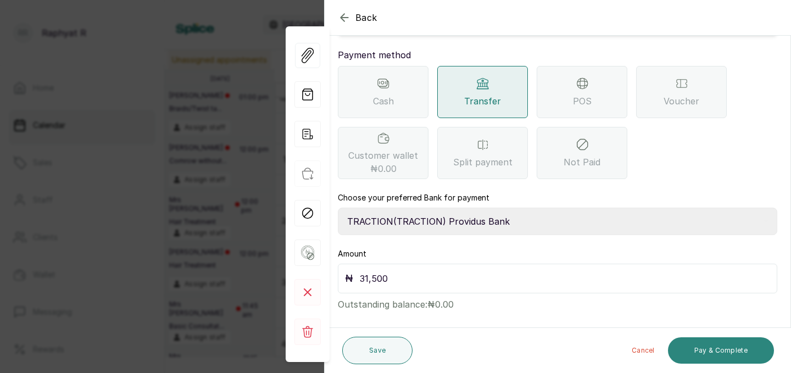
type input "31,500"
click at [692, 346] on button "Pay & Complete" at bounding box center [721, 350] width 106 height 26
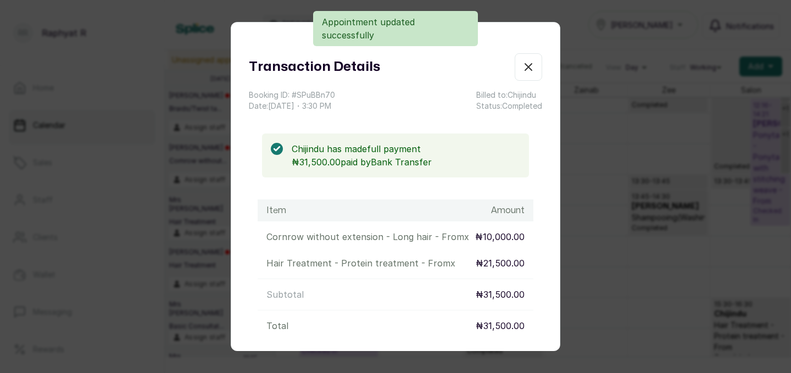
click at [533, 67] on icon "button" at bounding box center [528, 66] width 13 height 13
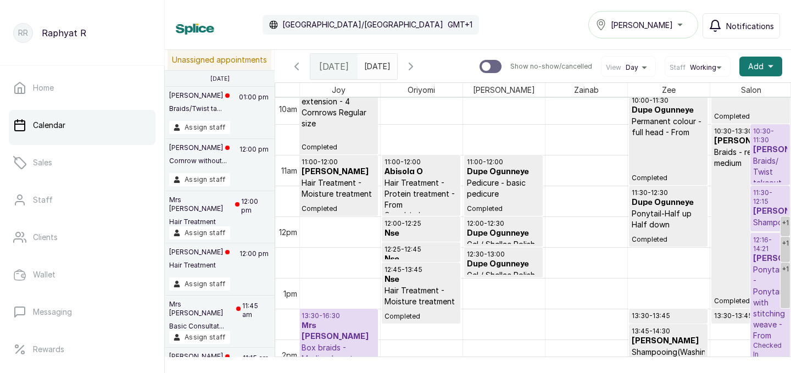
scroll to position [625, 0]
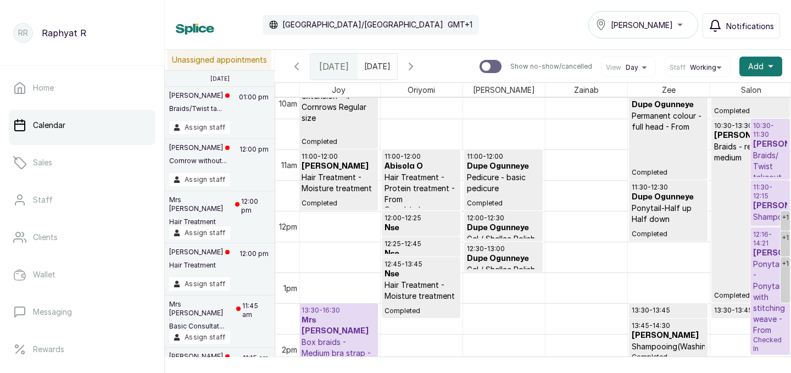
click at [764, 132] on p "10:30 - 11:30" at bounding box center [770, 130] width 34 height 18
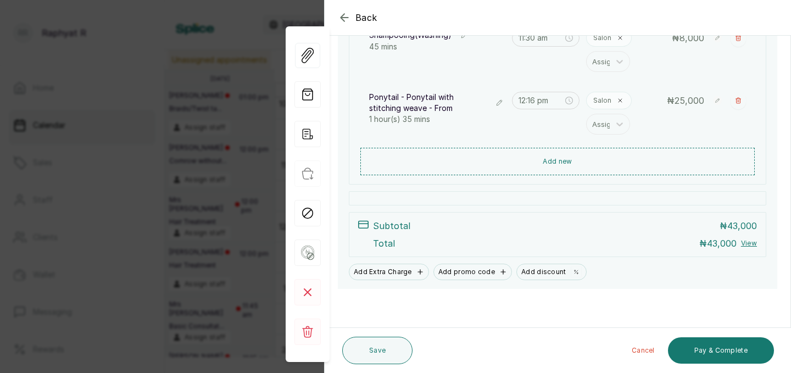
scroll to position [267, 0]
click at [691, 345] on button "Pay & Complete" at bounding box center [721, 350] width 106 height 26
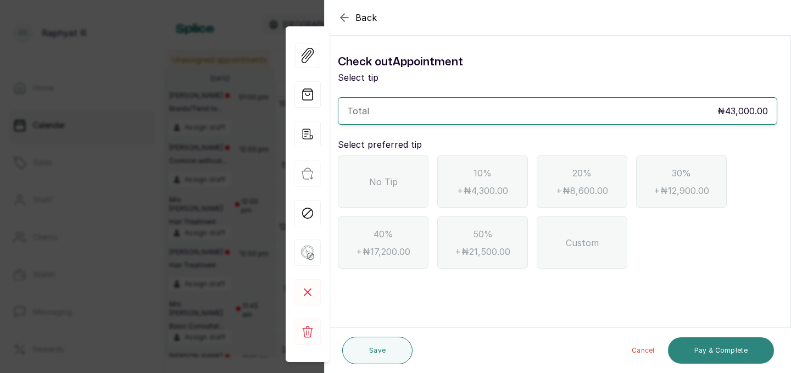
scroll to position [0, 0]
click at [392, 189] on div "No Tip" at bounding box center [383, 181] width 91 height 52
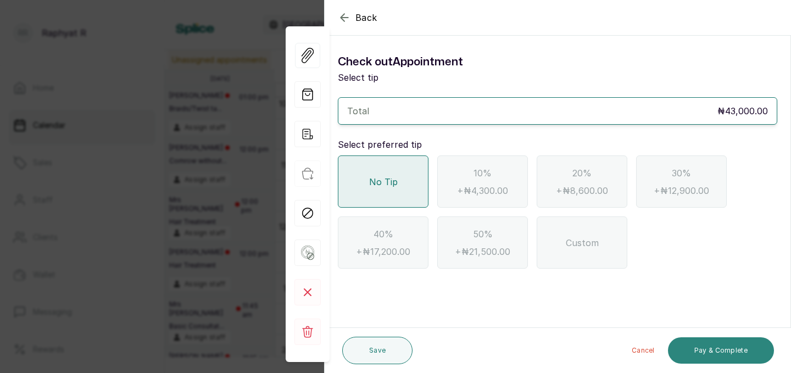
click at [689, 347] on button "Pay & Complete" at bounding box center [721, 350] width 106 height 26
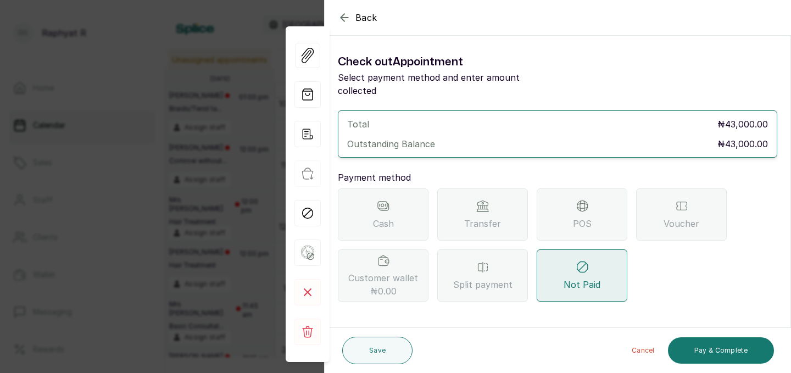
click at [547, 226] on div "POS" at bounding box center [581, 214] width 91 height 52
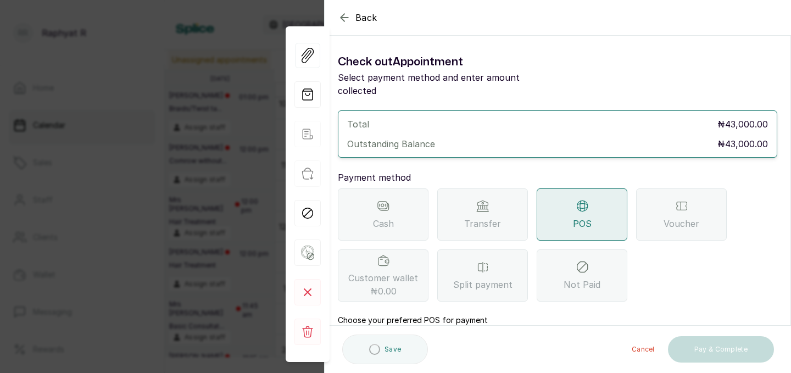
click at [512, 208] on div "Transfer" at bounding box center [482, 214] width 91 height 52
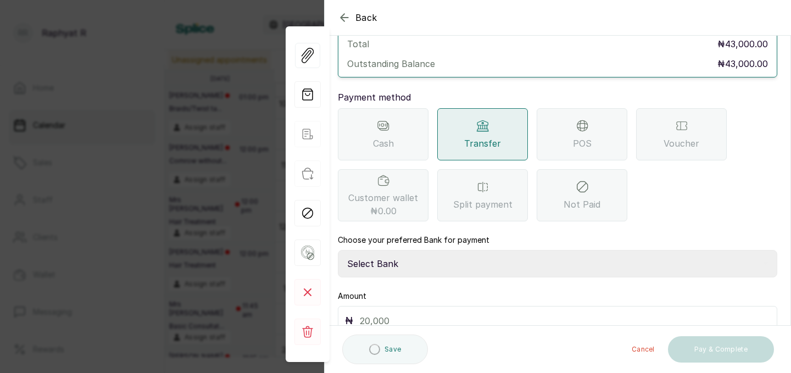
scroll to position [107, 0]
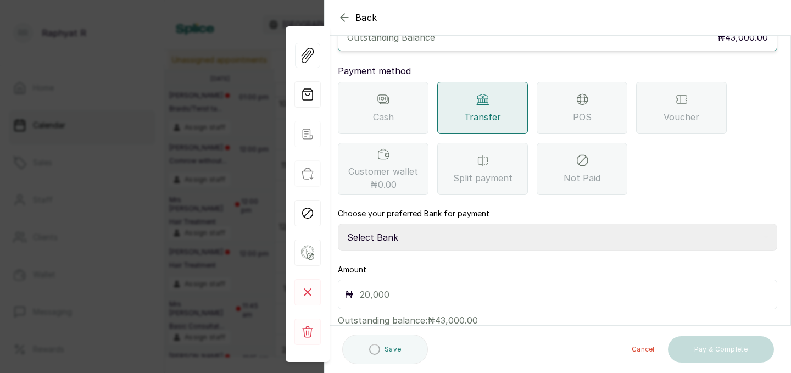
click at [428, 235] on select "Select Bank TRACTION(TRACTION) Providus Bank TASALAHQ HAIR AND BEAUTY Guaranty …" at bounding box center [557, 236] width 439 height 27
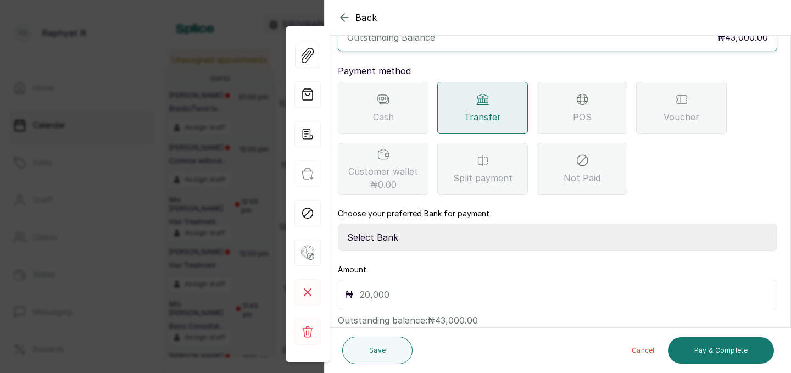
select select "d2e8ea74-1b1f-42b2-81f9-dacd6e382dd2"
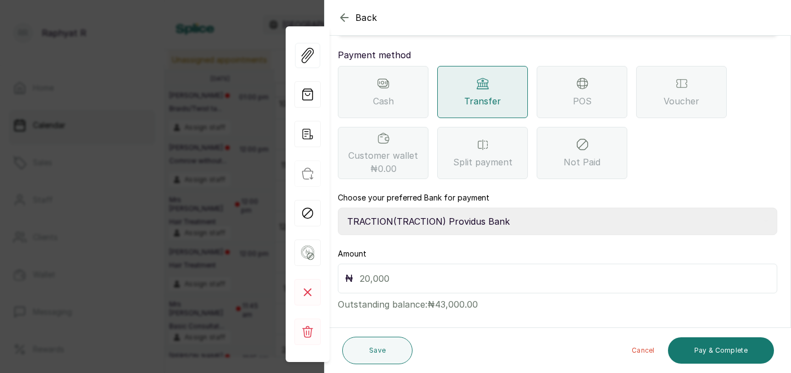
click at [428, 271] on input "text" at bounding box center [565, 278] width 410 height 15
type input "43,000"
click at [736, 351] on button "Pay & Complete" at bounding box center [721, 350] width 106 height 26
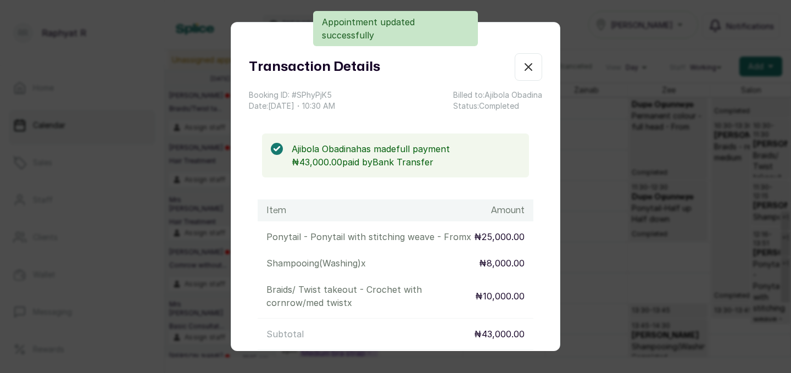
click at [526, 67] on icon "button" at bounding box center [528, 66] width 13 height 13
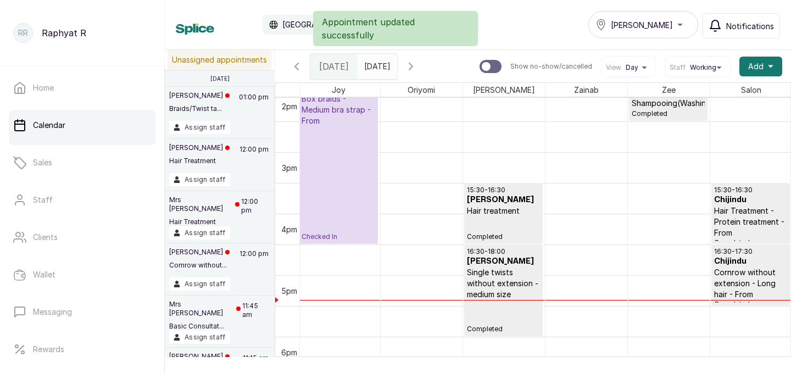
scroll to position [909, 2]
